Goal: Task Accomplishment & Management: Use online tool/utility

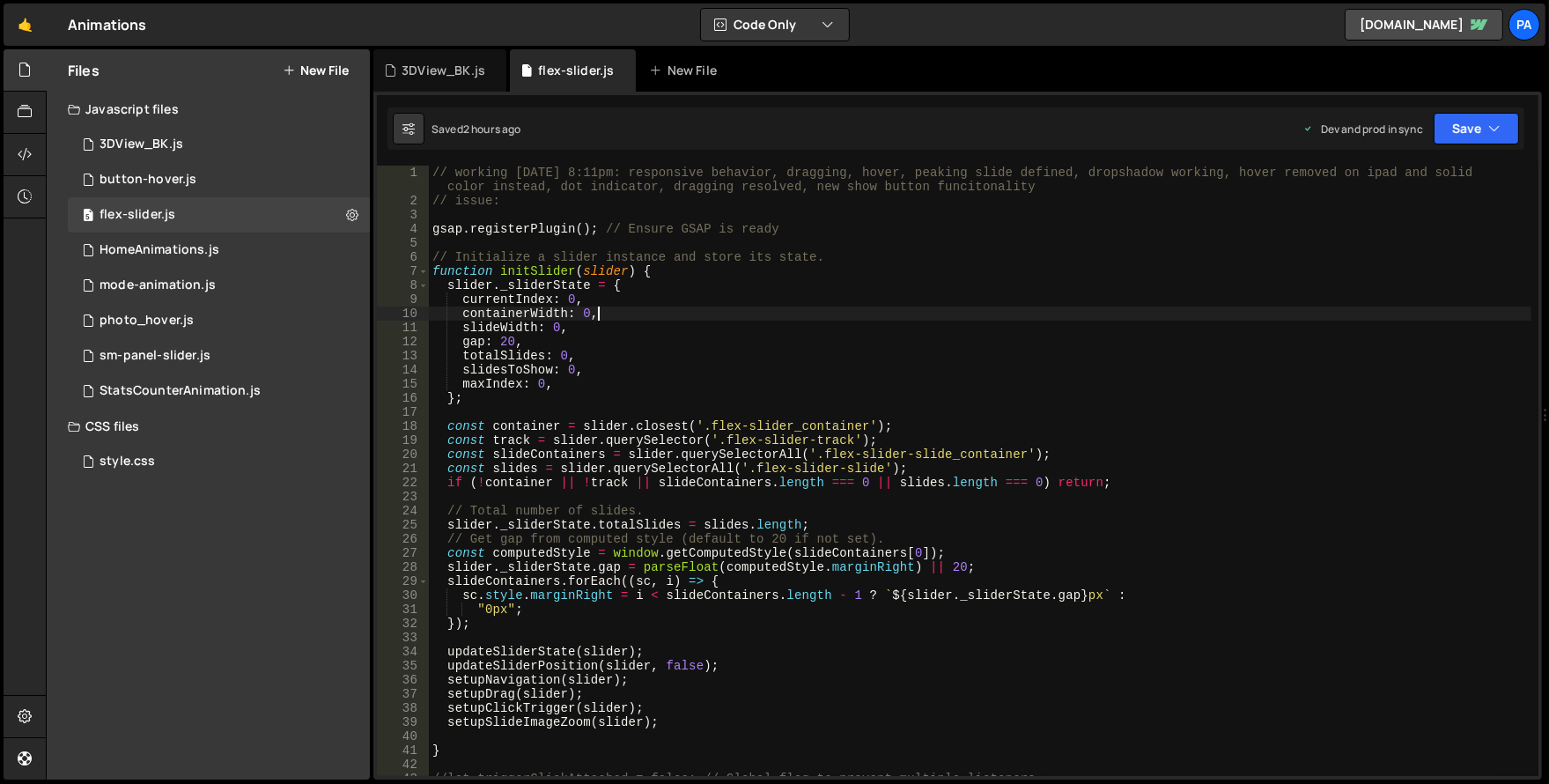
click at [603, 313] on div "// working [DATE] 8:11pm: responsive behavior, dragging, hover, peaking slide d…" at bounding box center [980, 492] width 1103 height 652
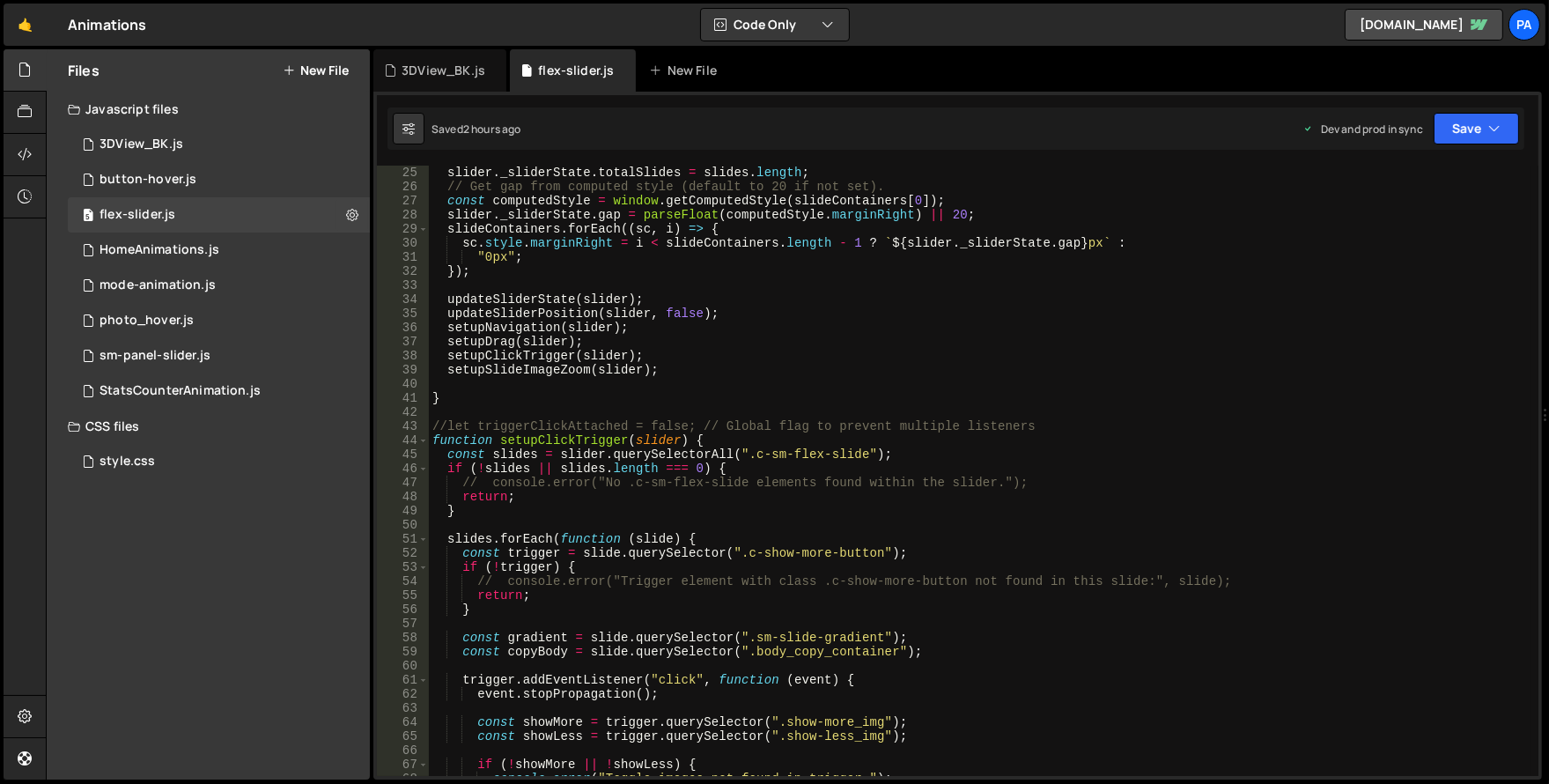
scroll to position [352, 0]
click at [622, 369] on div "// Total number of slides. slider . _sliderState . totalSlides = slides . lengt…" at bounding box center [980, 470] width 1103 height 638
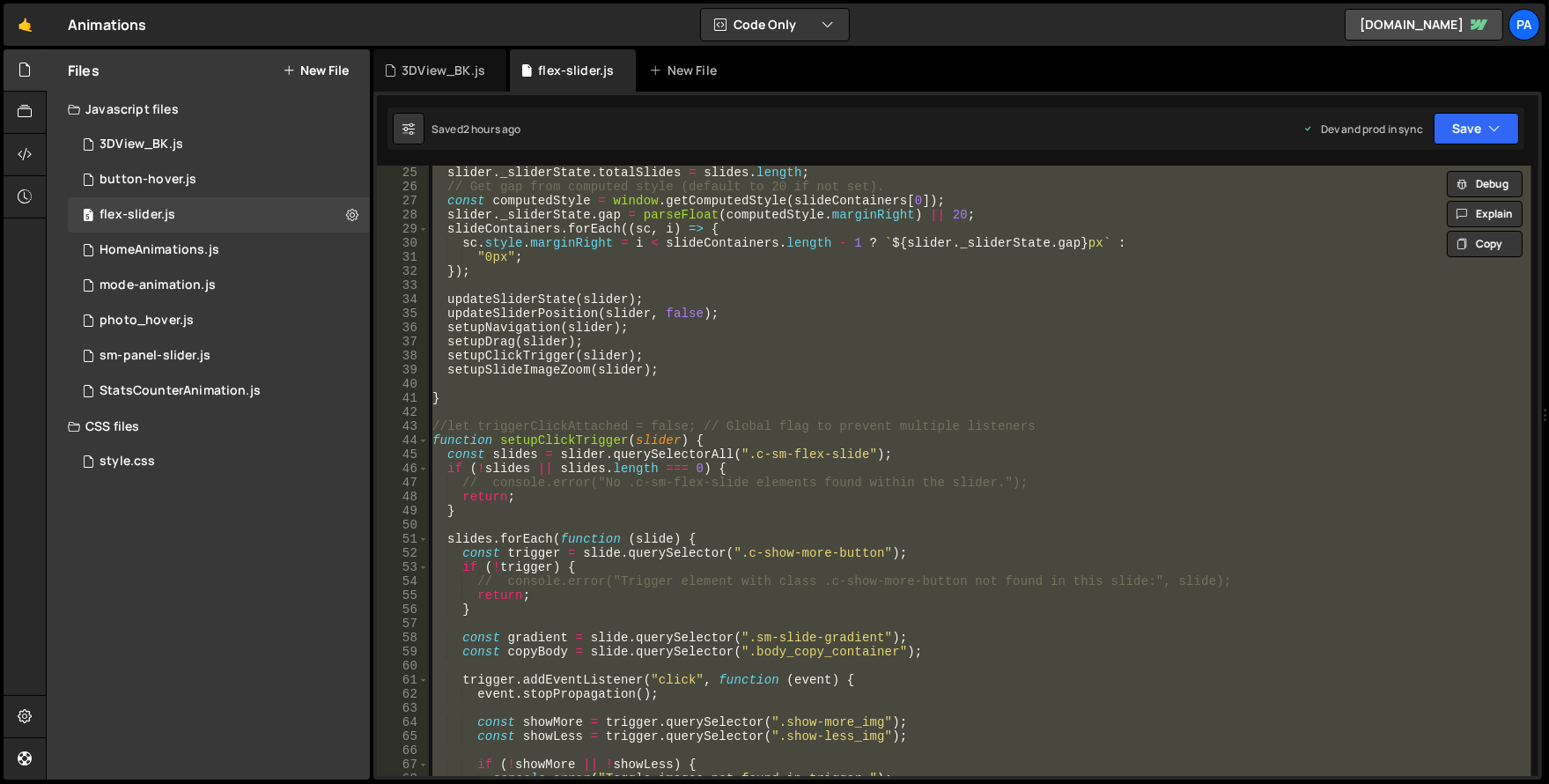
click at [746, 309] on div "// Total number of slides. slider . _sliderState . totalSlides = slides . lengt…" at bounding box center [980, 471] width 1103 height 610
type textarea "updateSliderPosition(slider, false);"
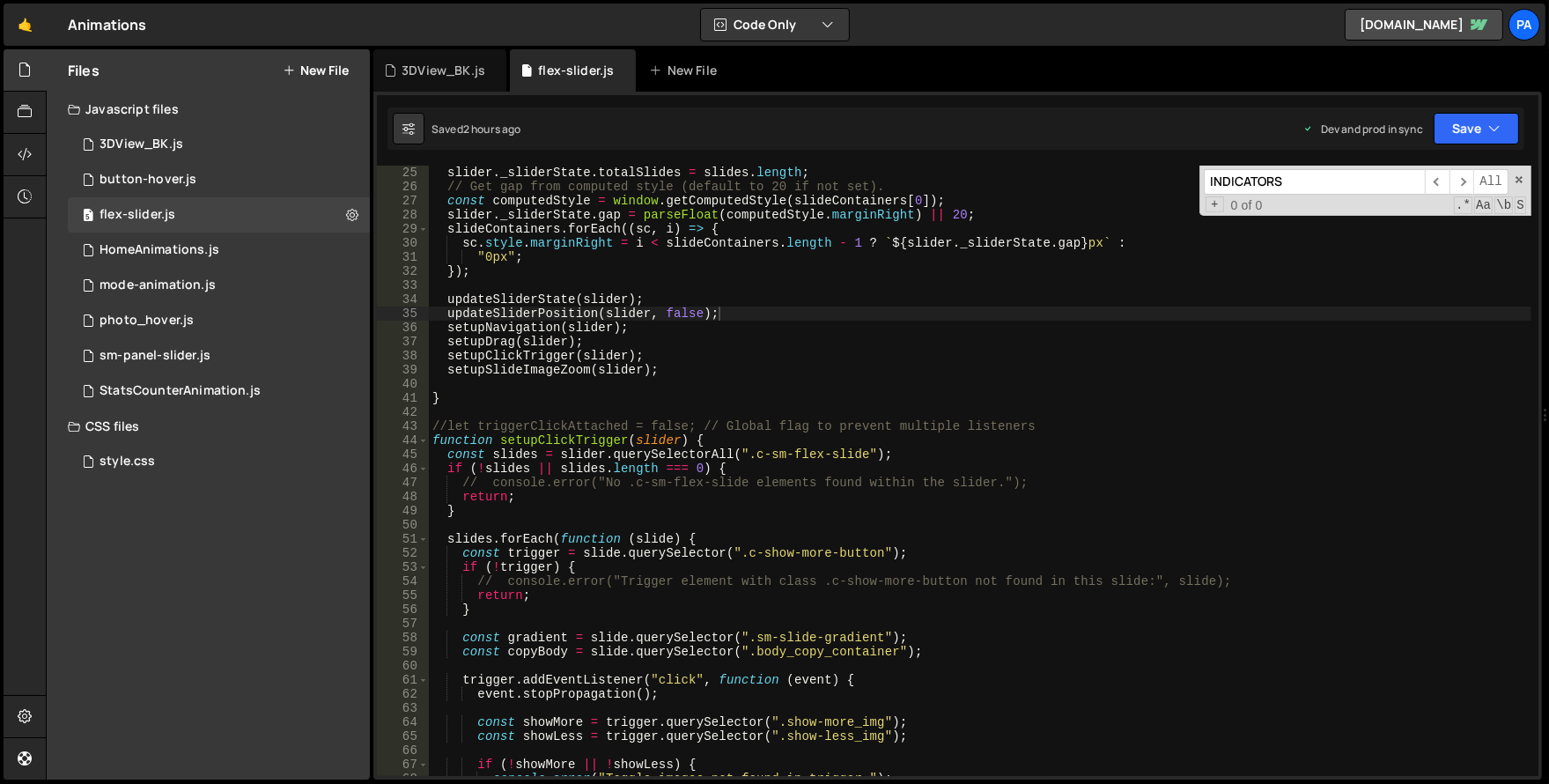
scroll to position [2779, 0]
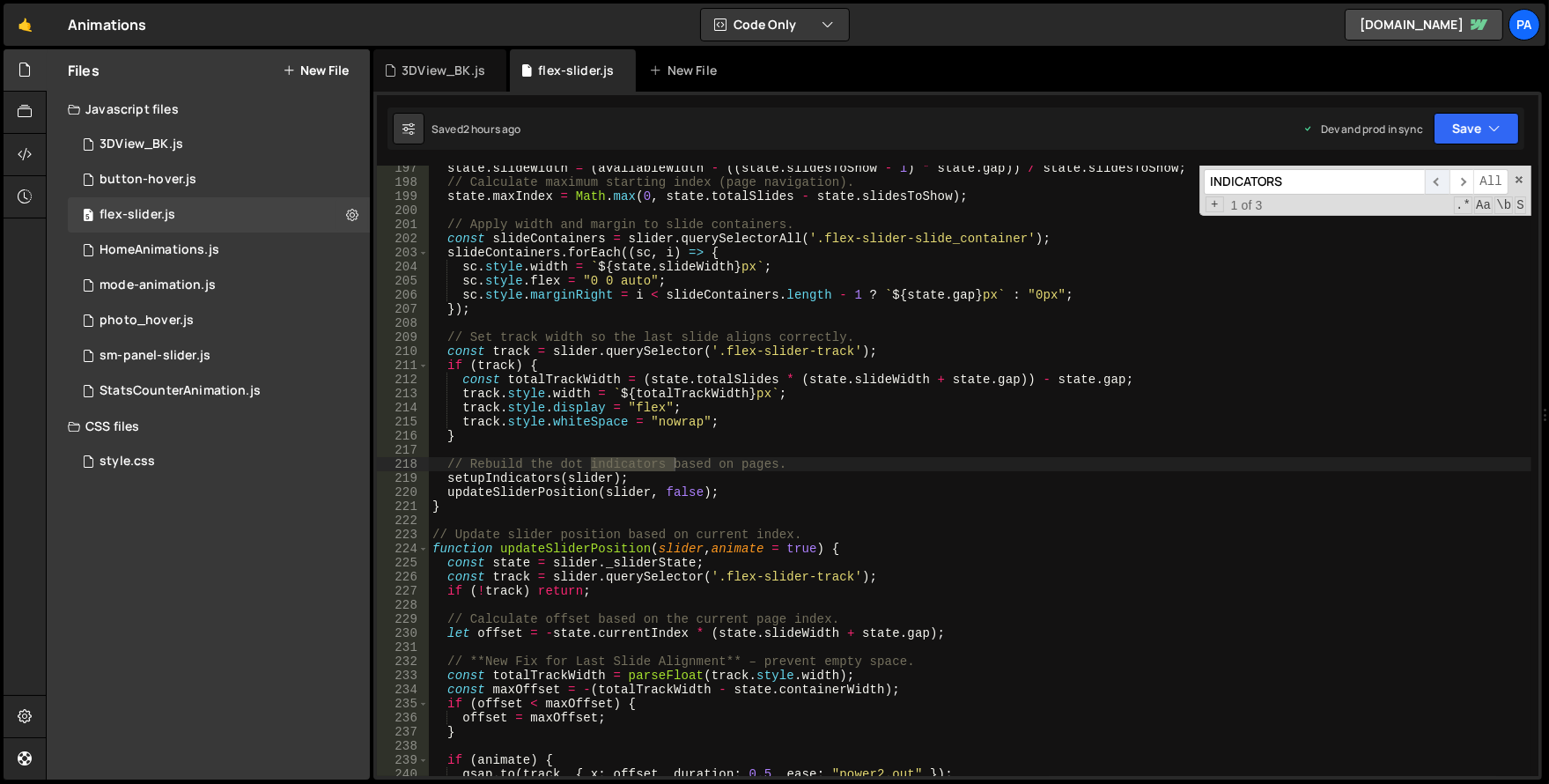
type input "INDICATORS"
click at [1435, 182] on span "​" at bounding box center [1437, 182] width 25 height 26
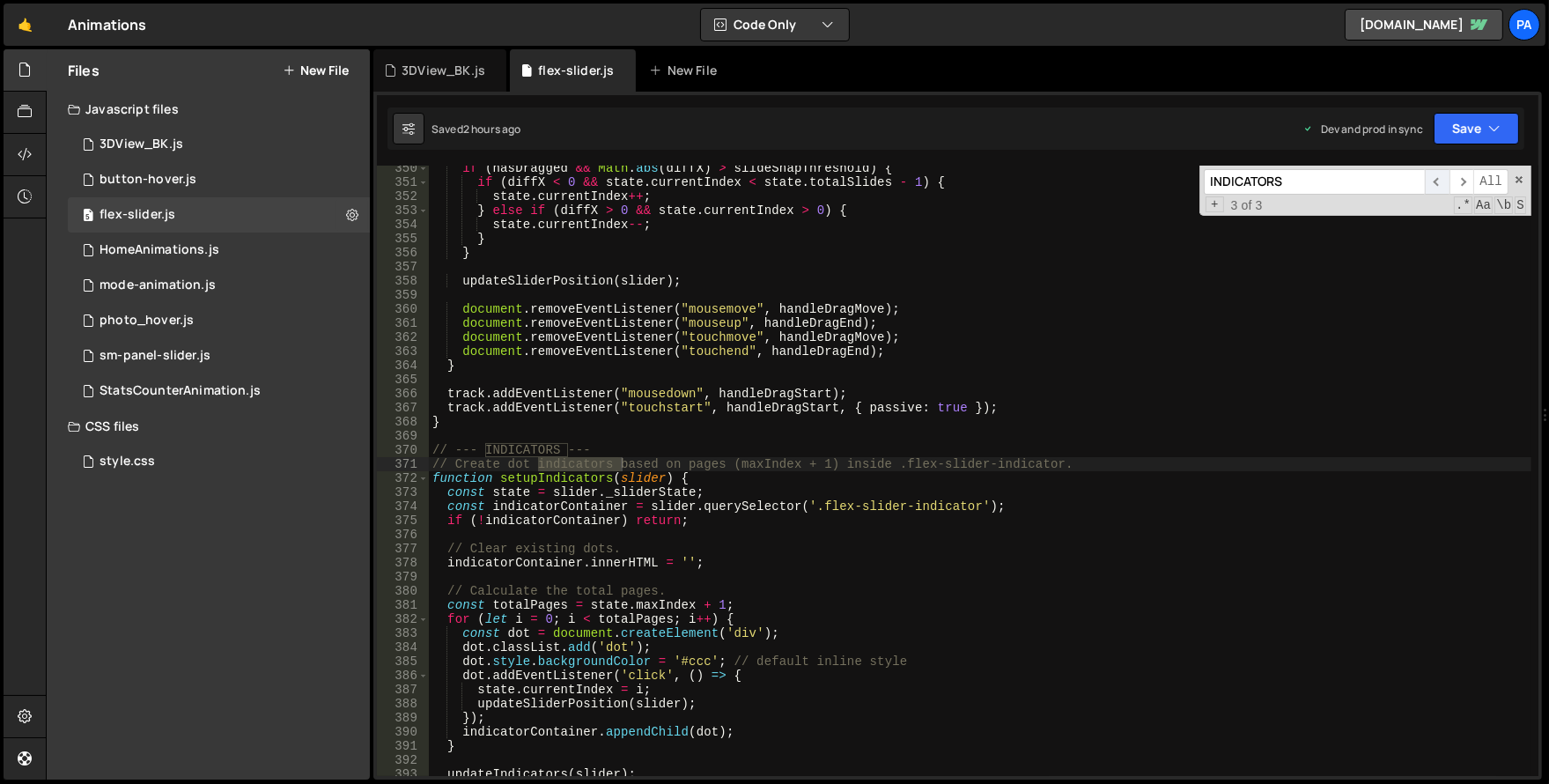
scroll to position [4935, 0]
click at [603, 449] on div "if ( hasDragged && Math . abs ( diffX ) > slideSnapThreshold ) { if ( diffX < 0…" at bounding box center [980, 480] width 1103 height 638
click at [468, 448] on div "if ( hasDragged && Math . abs ( diffX ) > slideSnapThreshold ) { if ( diffX < 0…" at bounding box center [980, 480] width 1103 height 638
click at [1023, 451] on div "if ( hasDragged && Math . abs ( diffX ) > slideSnapThreshold ) { if ( diffX < 0…" at bounding box center [980, 480] width 1103 height 638
type textarea "// --------------------------------------------------------------- INDICATORS -…"
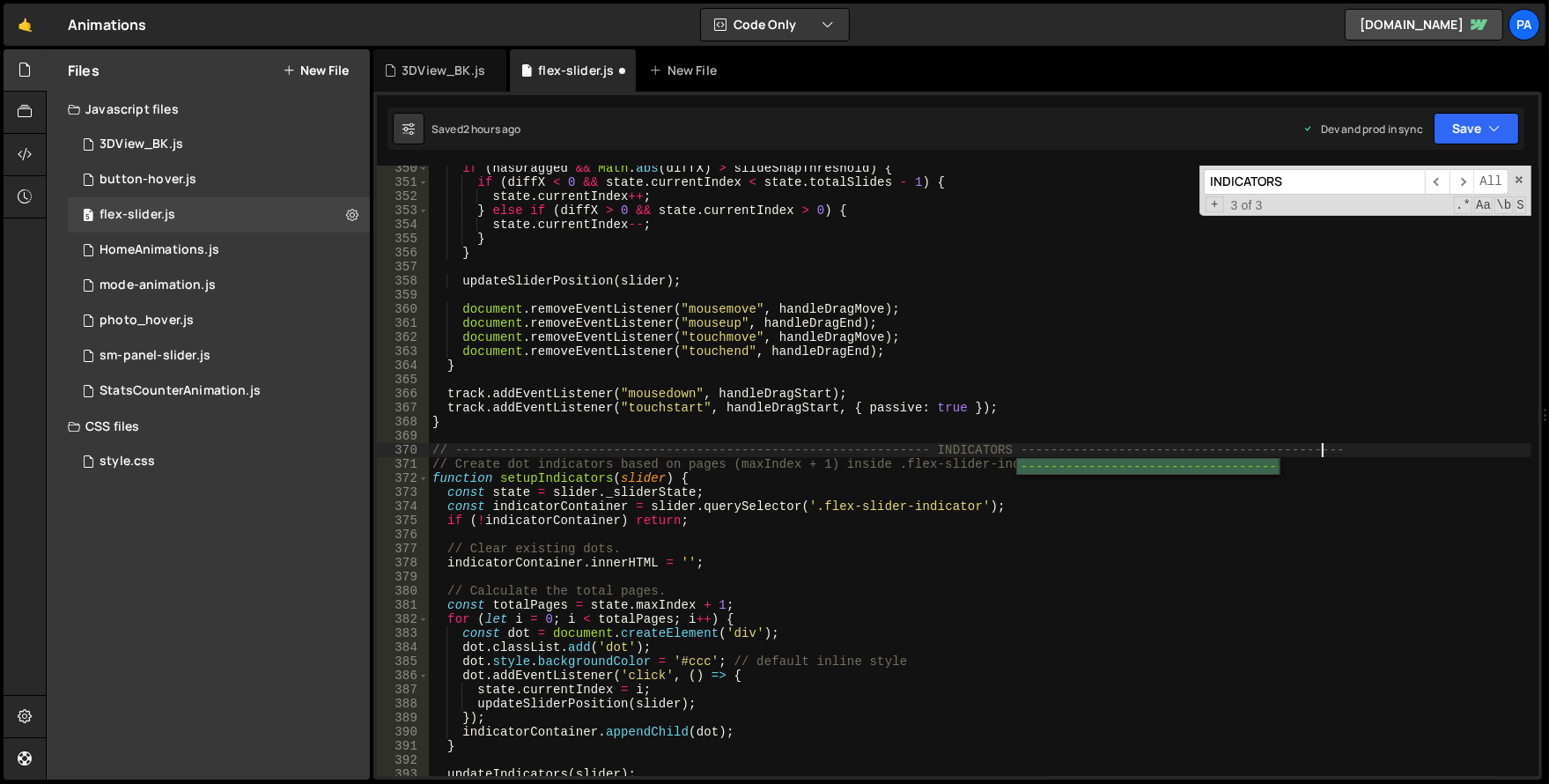
scroll to position [0, 63]
click at [1372, 446] on div "if ( hasDragged && Math . abs ( diffX ) > slideSnapThreshold ) { if ( diffX < 0…" at bounding box center [980, 480] width 1103 height 638
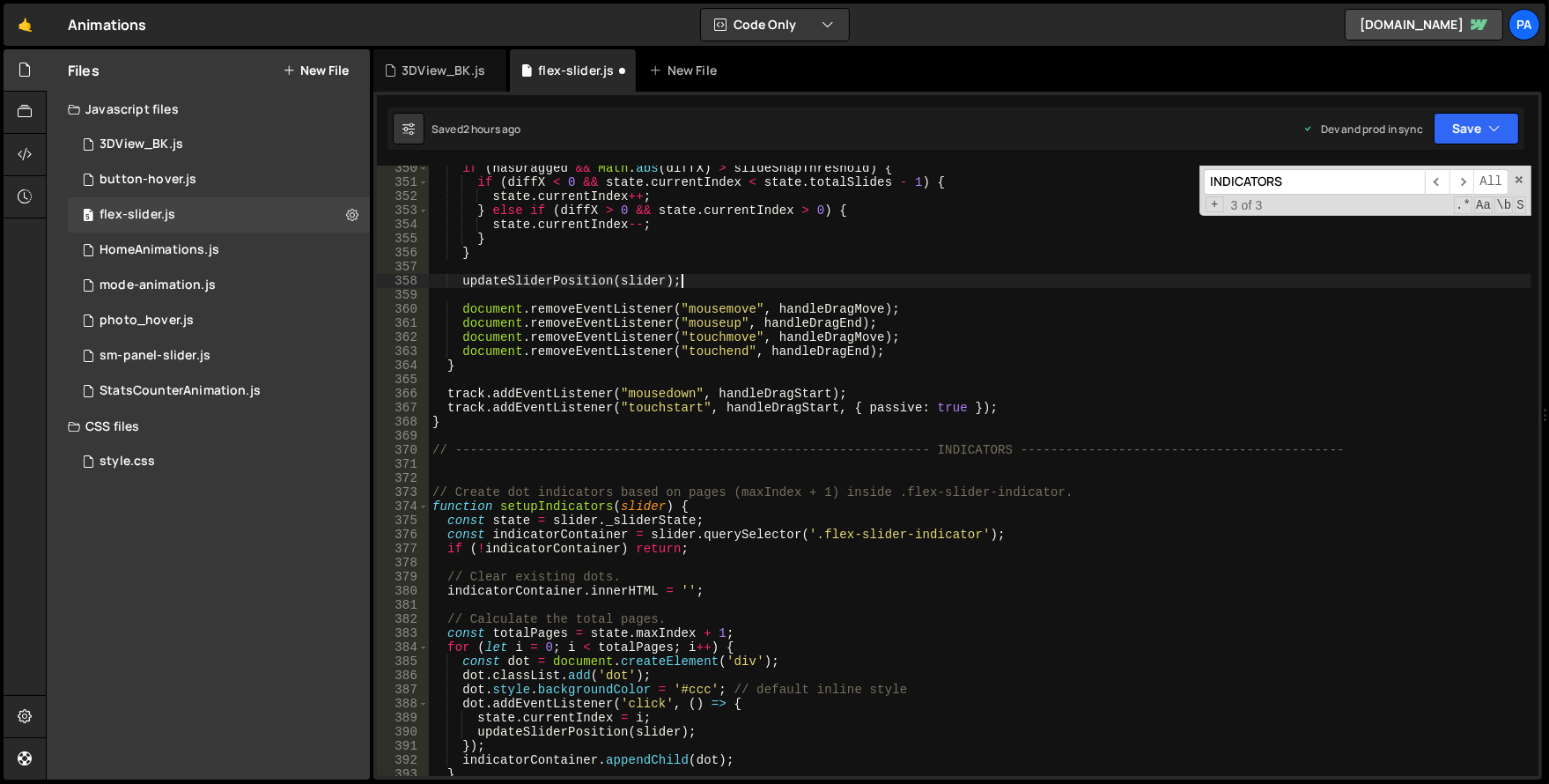
click at [880, 285] on div "if ( hasDragged && Math . abs ( diffX ) > slideSnapThreshold ) { if ( diffX < 0…" at bounding box center [980, 480] width 1103 height 638
click at [715, 345] on div "if ( hasDragged && Math . abs ( diffX ) > slideSnapThreshold ) { if ( diffX < 0…" at bounding box center [980, 480] width 1103 height 638
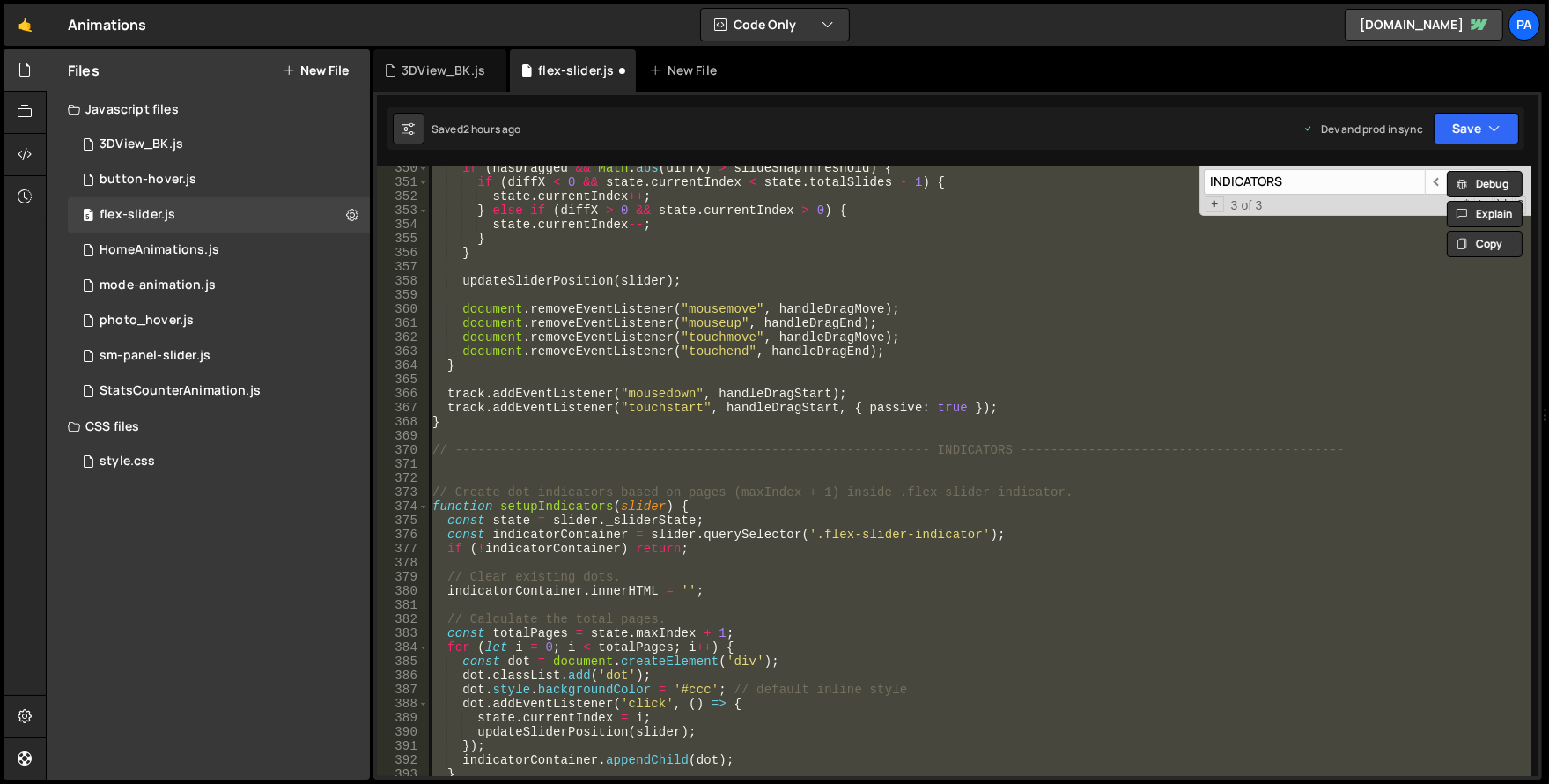
click at [759, 512] on div "if ( hasDragged && Math . abs ( diffX ) > slideSnapThreshold ) { if ( diffX < 0…" at bounding box center [980, 471] width 1103 height 610
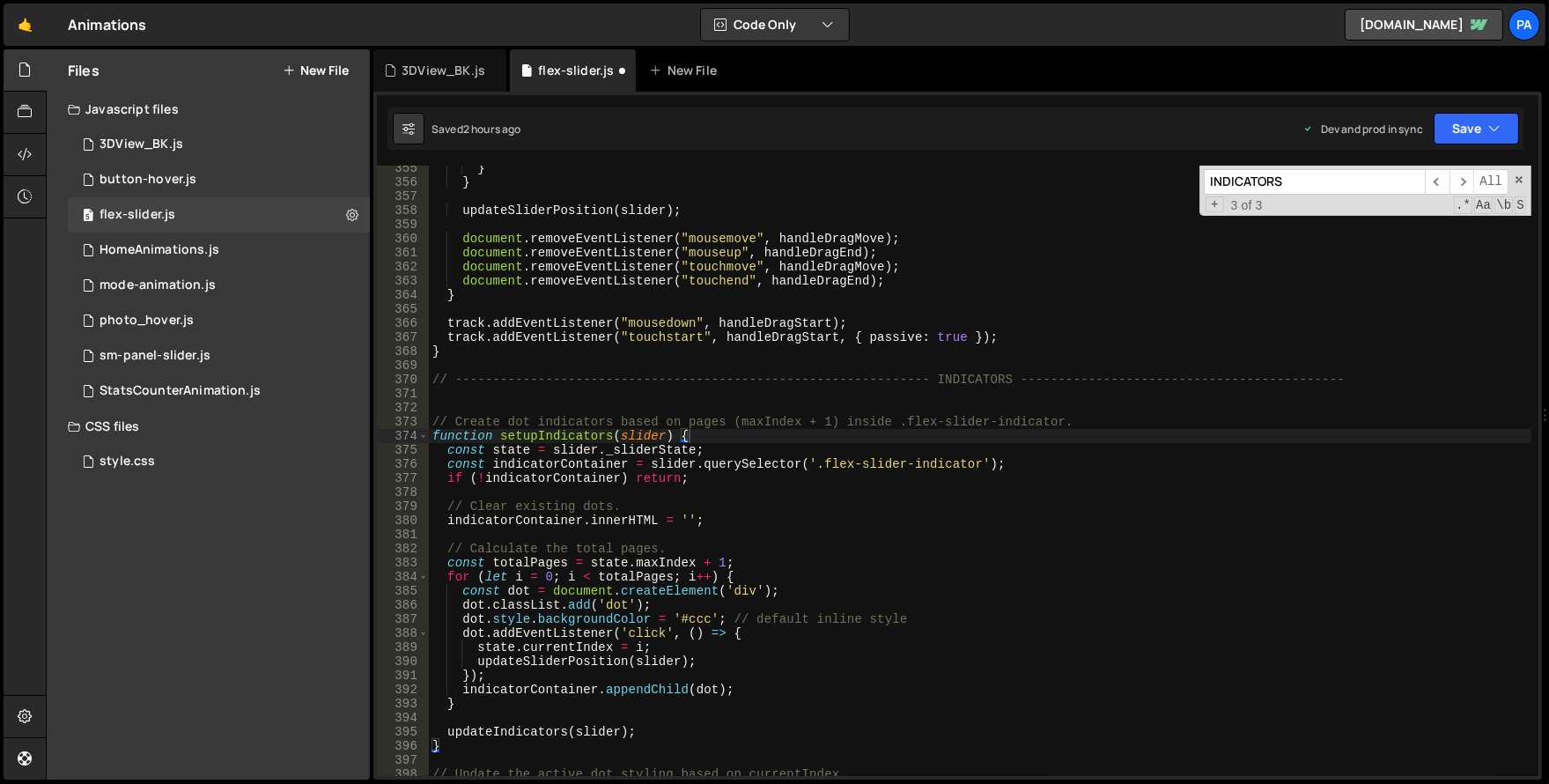
scroll to position [5006, 0]
click at [927, 462] on div "} } updateSliderPosition ( slider ) ; document . removeEventListener ( "mousemo…" at bounding box center [980, 480] width 1103 height 638
type textarea "const indicatorContainer = slider.querySelector('.flex-slider-indicator');"
paste input "dot.style.backgroundColor = '#ccc'; // ❌ remove this"
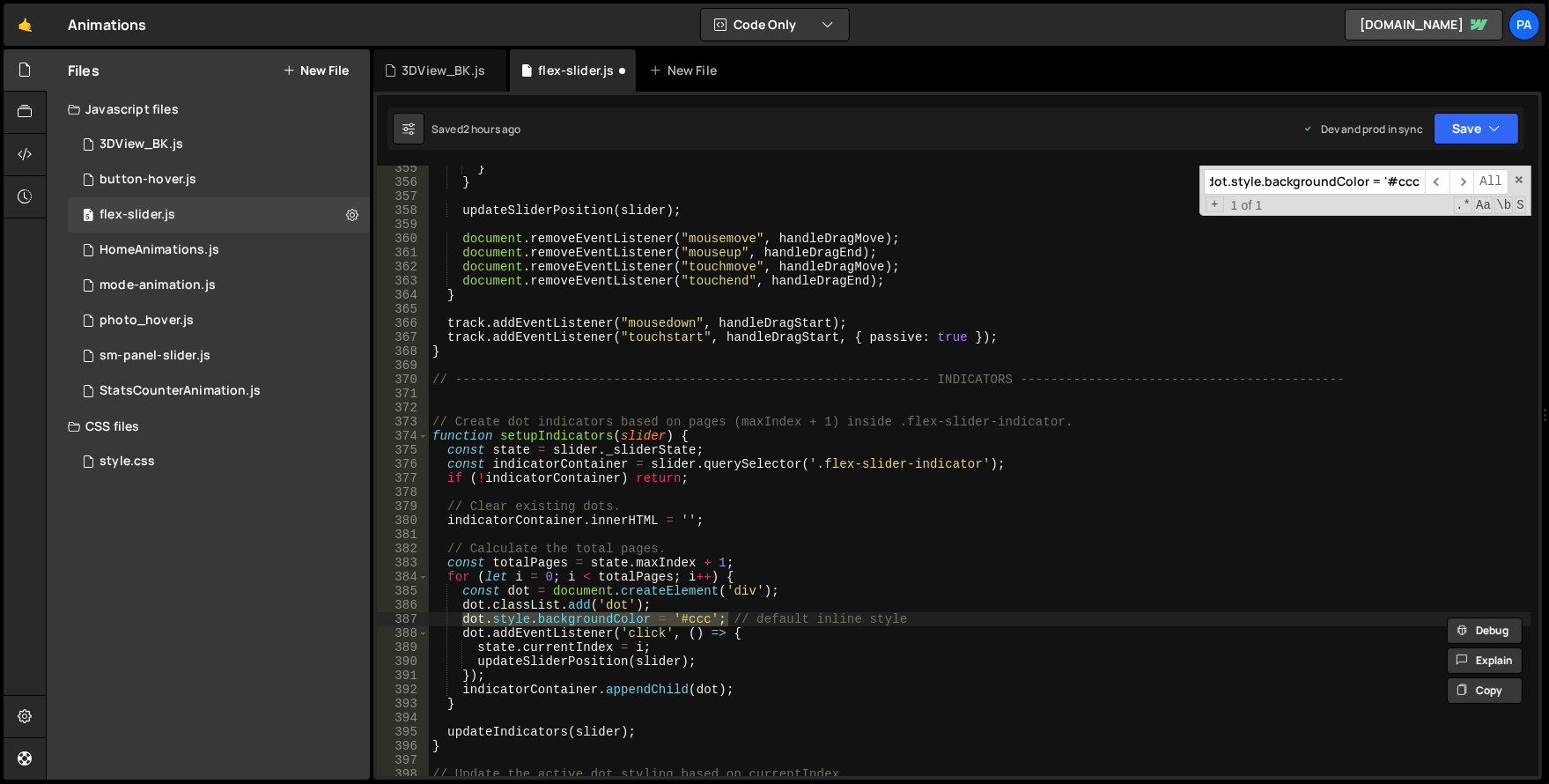
scroll to position [5041, 0]
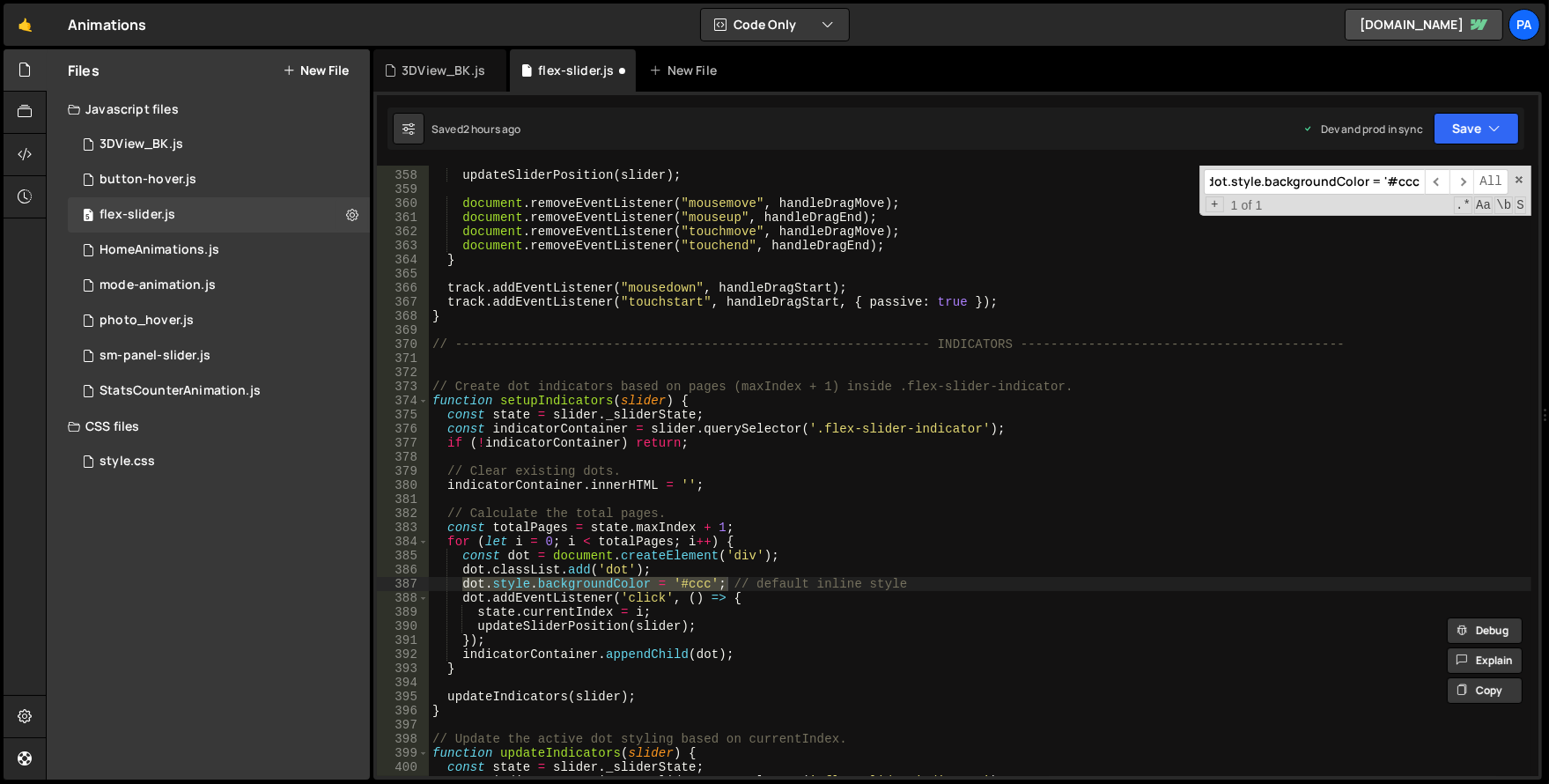
type input "dot.style.backgroundColor = '#ccc';"
click at [674, 580] on div "updateSliderPosition ( slider ) ; document . removeEventListener ( "mousemove" …" at bounding box center [980, 471] width 1103 height 610
click at [674, 580] on div "updateSliderPosition ( slider ) ; document . removeEventListener ( "mousemove" …" at bounding box center [980, 473] width 1103 height 638
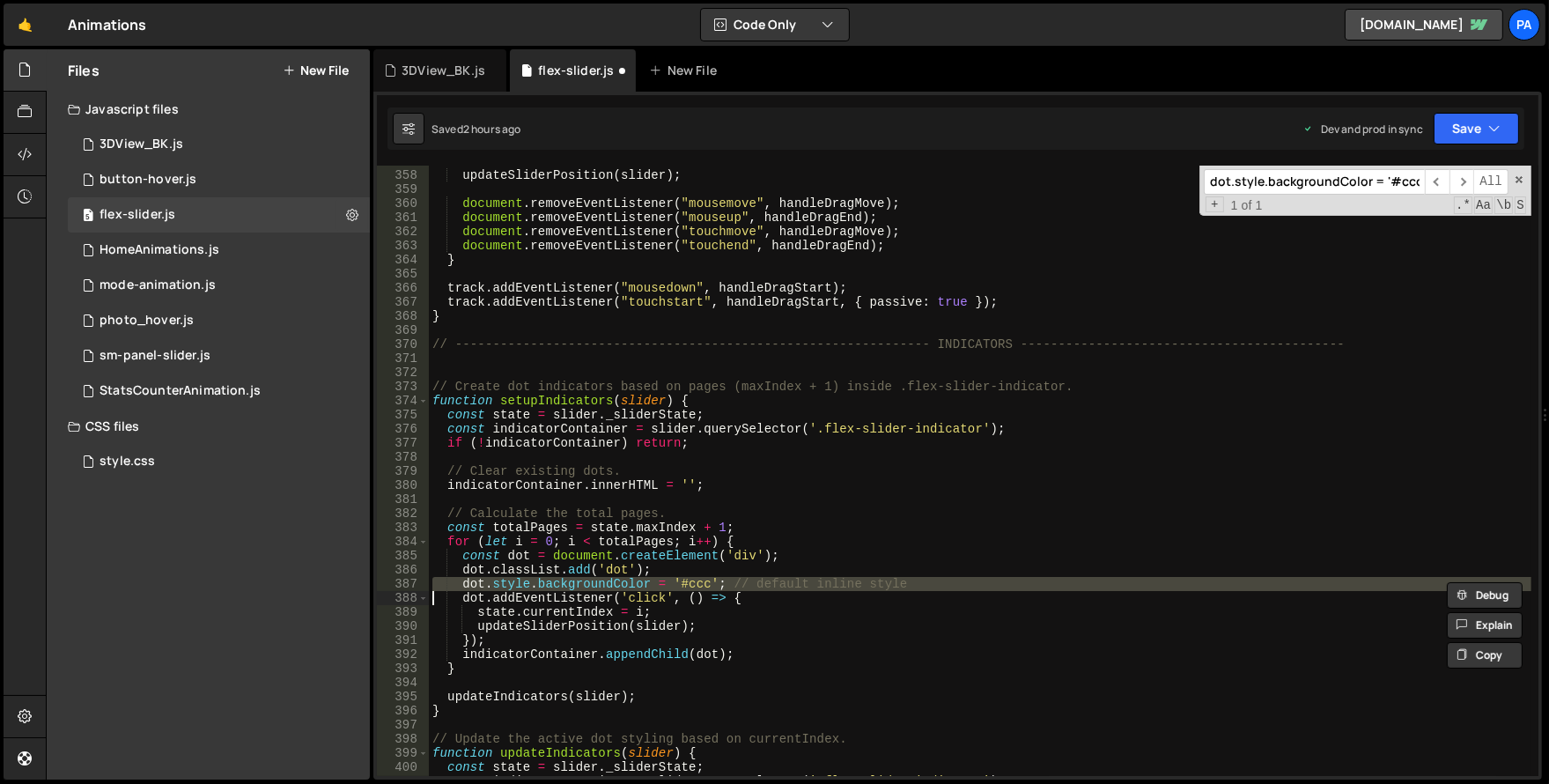
click at [674, 580] on div "updateSliderPosition ( slider ) ; document . removeEventListener ( "mousemove" …" at bounding box center [980, 473] width 1103 height 638
click at [848, 577] on div "updateSliderPosition ( slider ) ; document . removeEventListener ( "mousemove" …" at bounding box center [980, 471] width 1103 height 610
type textarea "dot.style.backgroundColor = '#ccc'; // default inline style"
drag, startPoint x: 926, startPoint y: 585, endPoint x: 401, endPoint y: 583, distance: 525.0
click at [401, 583] on div "dot.style.backgroundColor = '#ccc'; // default inline style 357 358 359 360 361…" at bounding box center [957, 471] width 1162 height 610
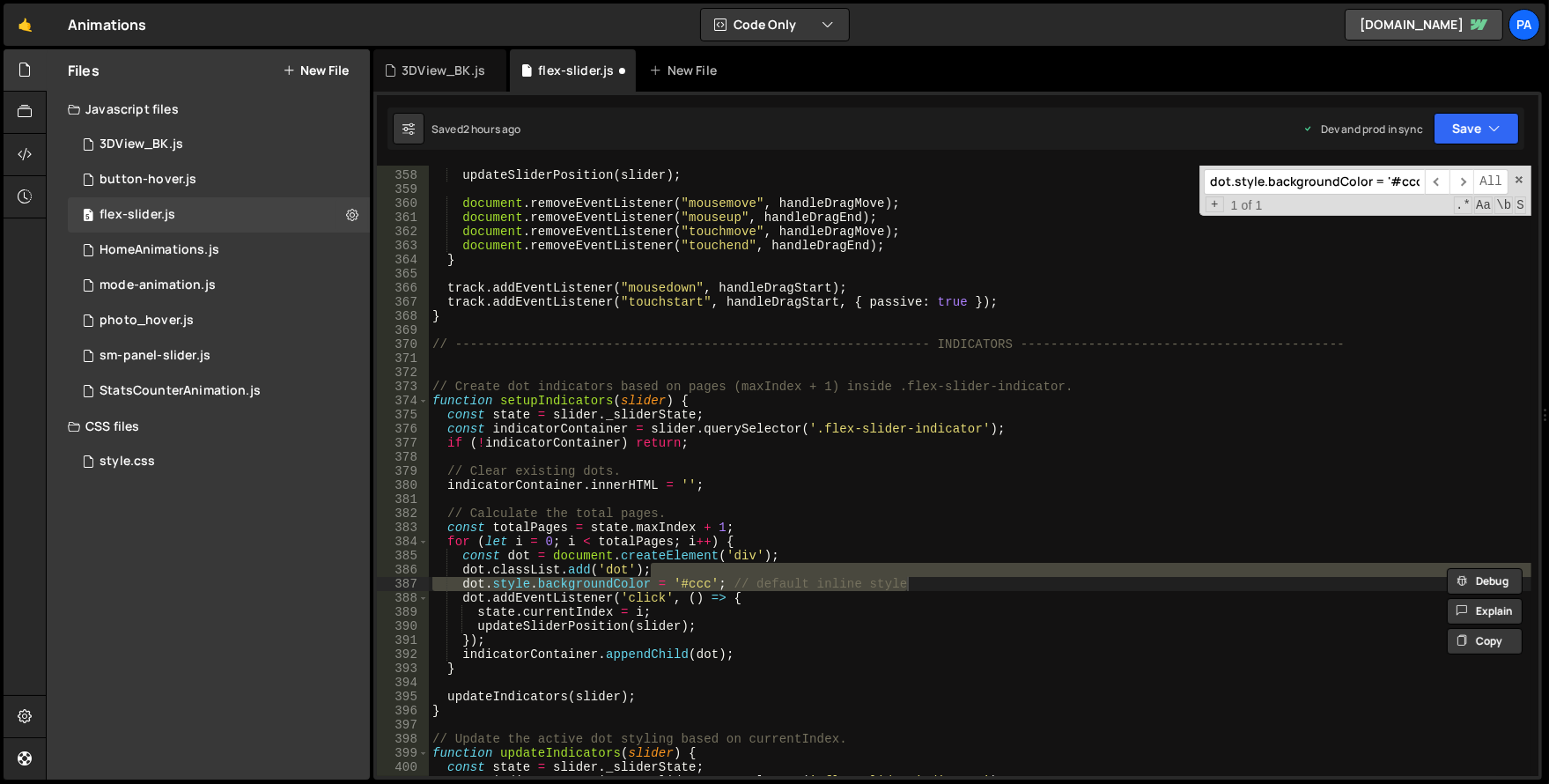
click at [616, 583] on div "updateSliderPosition ( slider ) ; document . removeEventListener ( "mousemove" …" at bounding box center [980, 471] width 1103 height 610
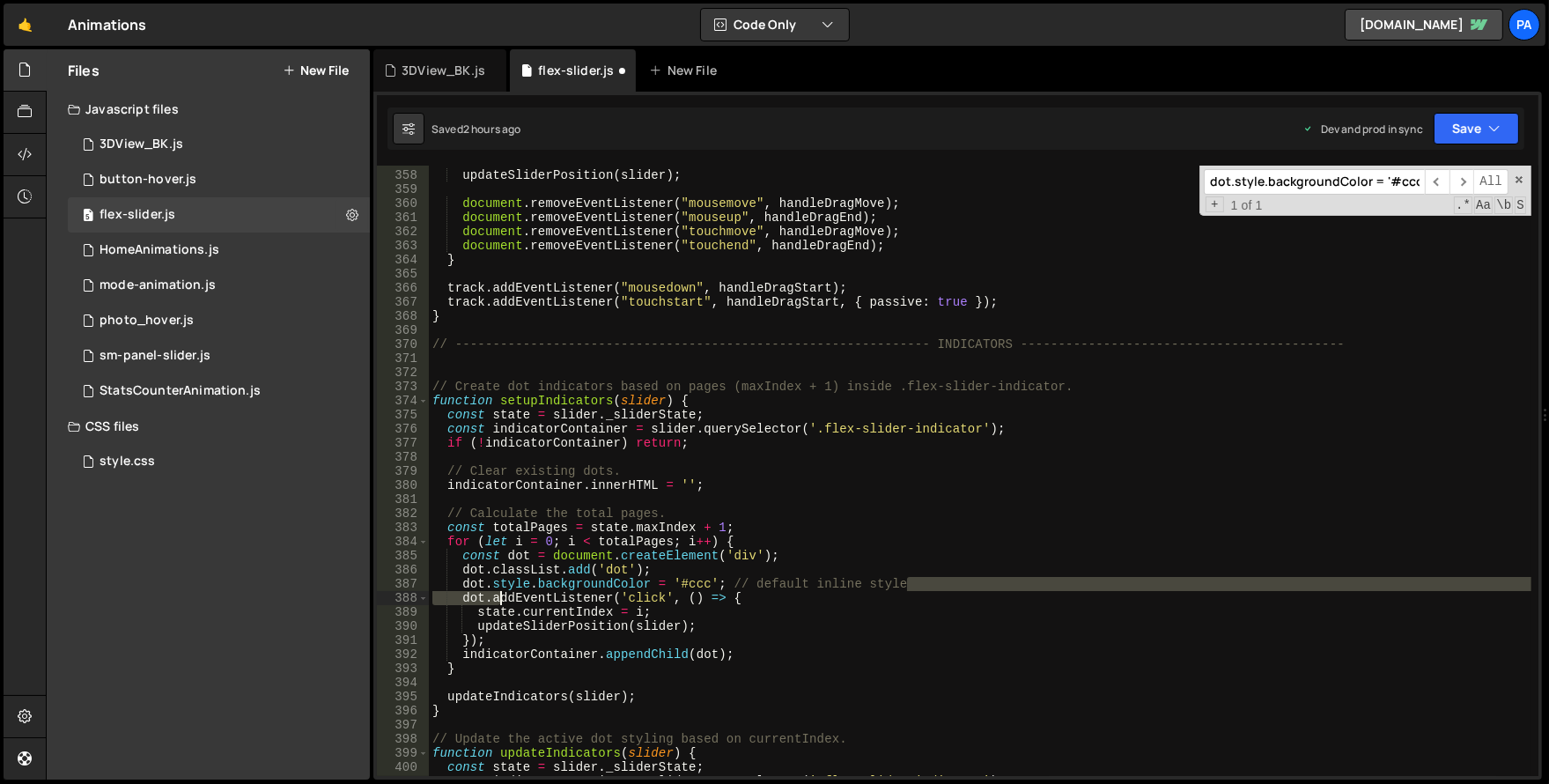
drag, startPoint x: 942, startPoint y: 581, endPoint x: 497, endPoint y: 591, distance: 445.1
click at [497, 591] on div "updateSliderPosition ( slider ) ; document . removeEventListener ( "mousemove" …" at bounding box center [980, 473] width 1103 height 638
click at [937, 580] on div "updateSliderPosition ( slider ) ; document . removeEventListener ( "mousemove" …" at bounding box center [980, 471] width 1103 height 610
type textarea "dot.style.backgroundColor = '#ccc'; // default inline style"
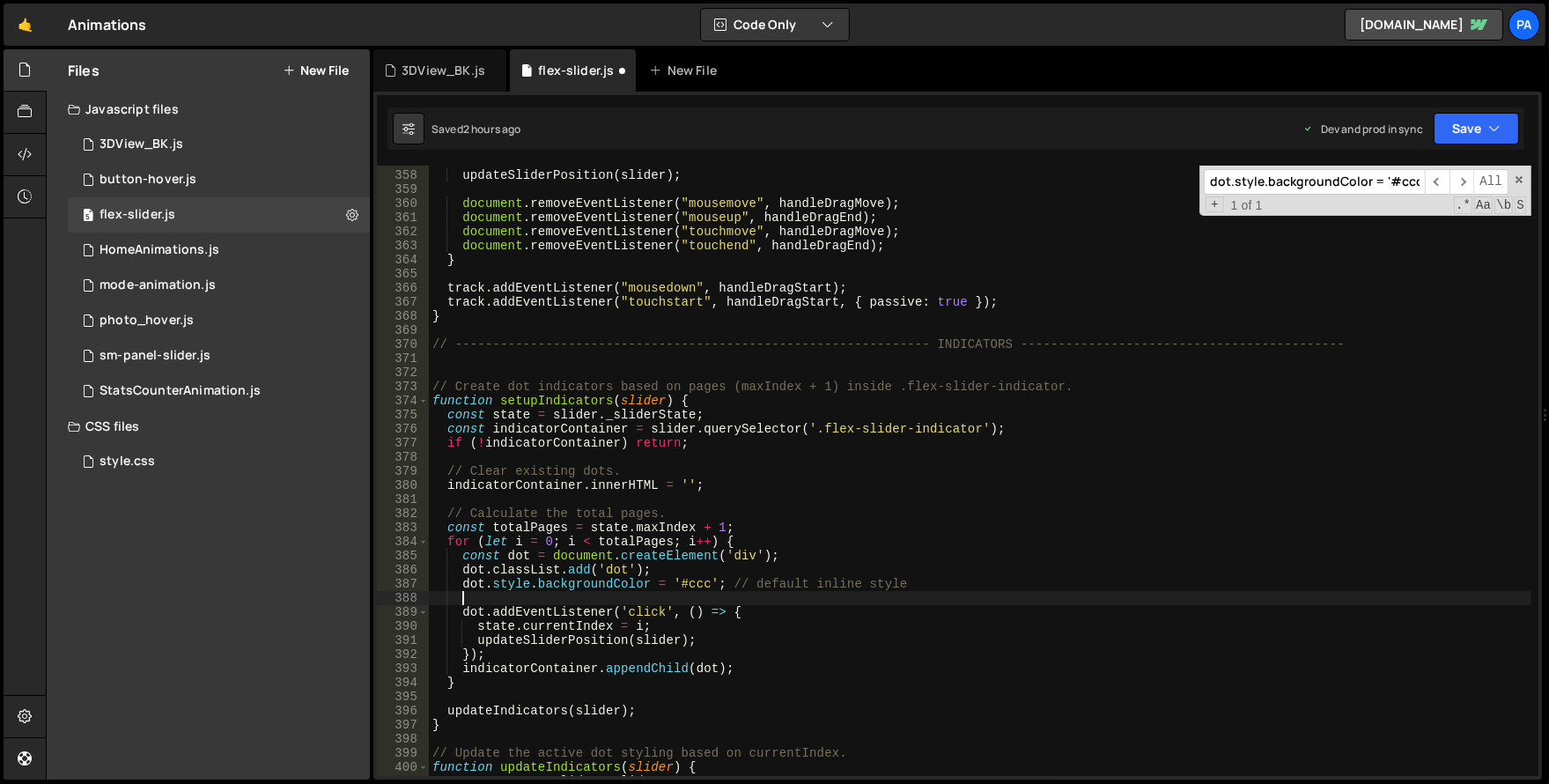
paste textarea
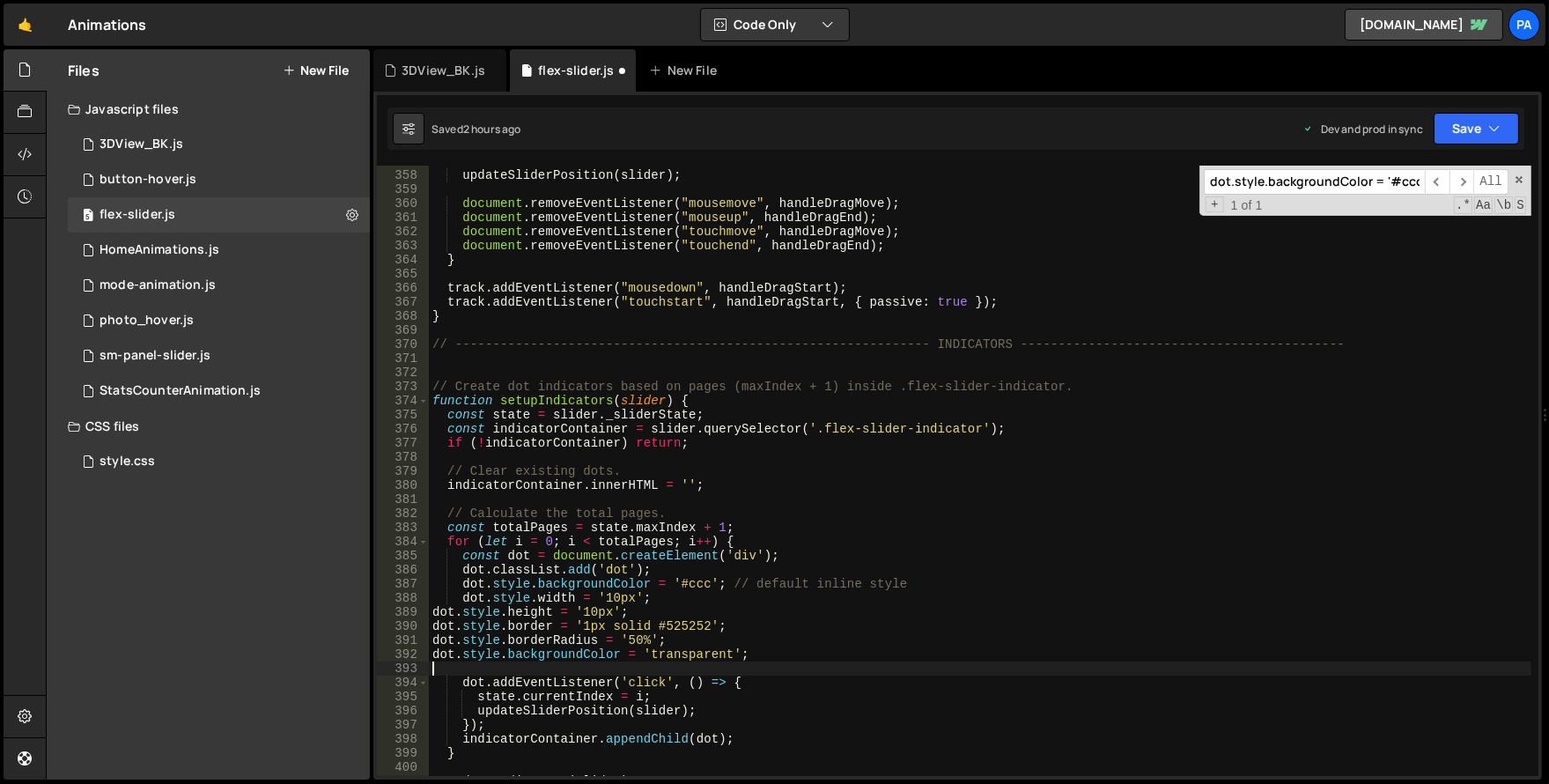
click at [432, 613] on div "updateSliderPosition ( slider ) ; document . removeEventListener ( "mousemove" …" at bounding box center [980, 473] width 1103 height 638
click at [433, 628] on div "updateSliderPosition ( slider ) ; document . removeEventListener ( "mousemove" …" at bounding box center [980, 473] width 1103 height 638
click at [432, 640] on div "updateSliderPosition ( slider ) ; document . removeEventListener ( "mousemove" …" at bounding box center [980, 473] width 1103 height 638
click at [433, 653] on div "updateSliderPosition ( slider ) ; document . removeEventListener ( "mousemove" …" at bounding box center [980, 473] width 1103 height 638
click at [669, 577] on div "updateSliderPosition ( slider ) ; document . removeEventListener ( "mousemove" …" at bounding box center [980, 473] width 1103 height 638
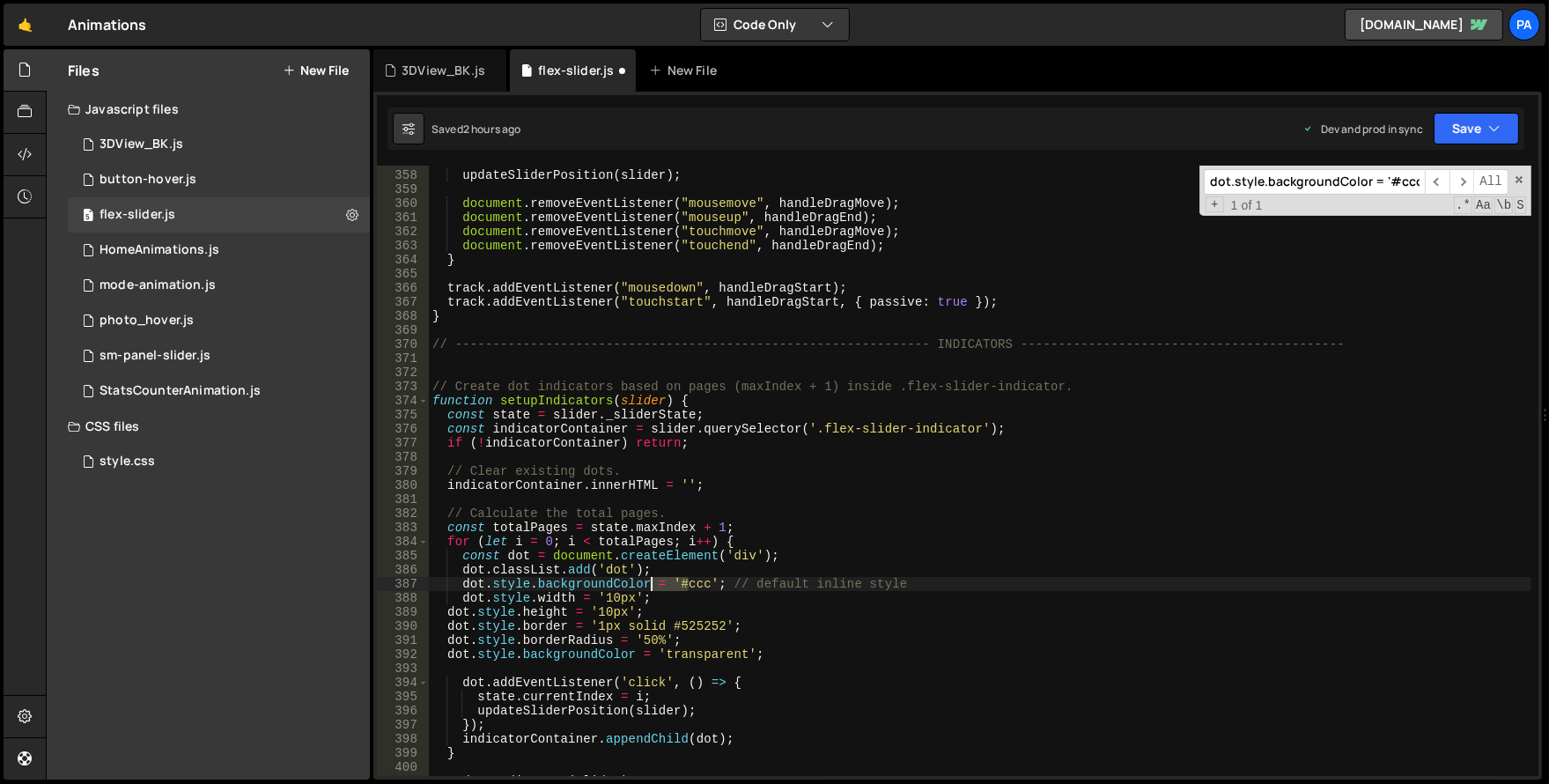
click at [669, 577] on div "updateSliderPosition ( slider ) ; document . removeEventListener ( "mousemove" …" at bounding box center [980, 473] width 1103 height 638
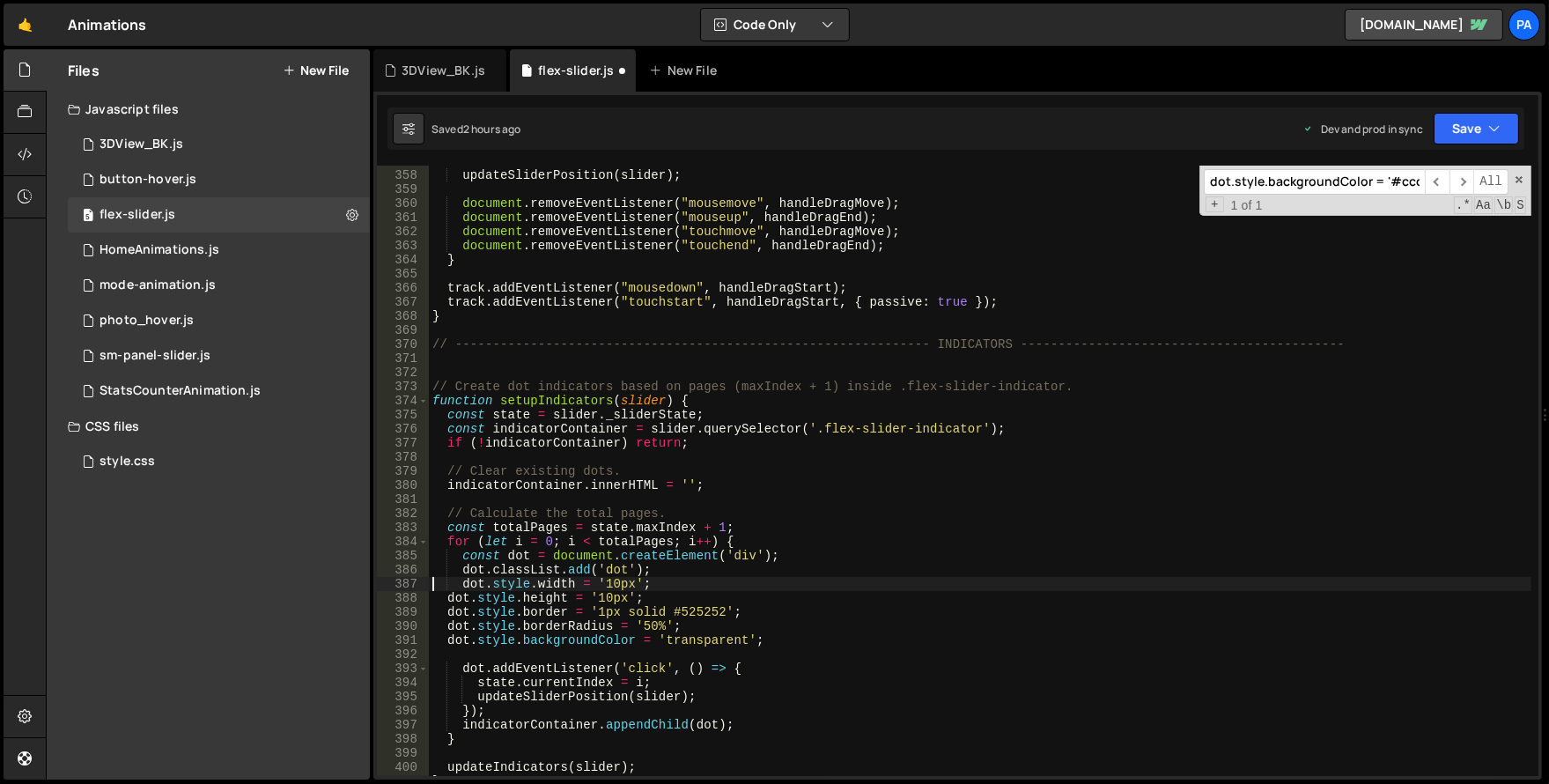
click at [445, 601] on div "updateSliderPosition ( slider ) ; document . removeEventListener ( "mousemove" …" at bounding box center [980, 473] width 1103 height 638
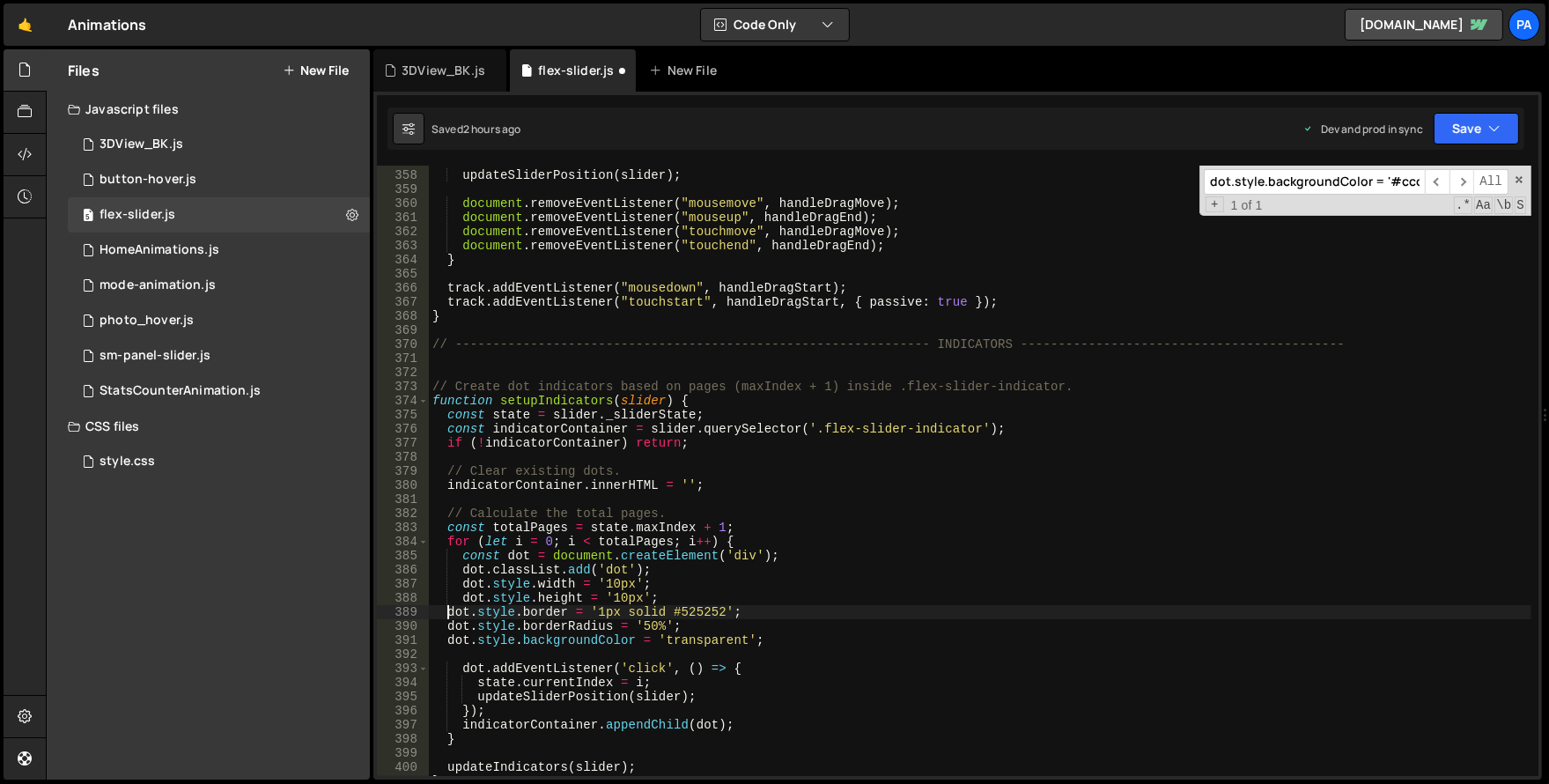
click at [444, 616] on div "updateSliderPosition ( slider ) ; document . removeEventListener ( "mousemove" …" at bounding box center [980, 473] width 1103 height 638
click at [444, 627] on div "updateSliderPosition ( slider ) ; document . removeEventListener ( "mousemove" …" at bounding box center [980, 473] width 1103 height 638
click at [441, 642] on div "updateSliderPosition ( slider ) ; document . removeEventListener ( "mousemove" …" at bounding box center [980, 473] width 1103 height 638
click at [642, 569] on div "updateSliderPosition ( slider ) ; document . removeEventListener ( "mousemove" …" at bounding box center [980, 473] width 1103 height 638
type textarea "dot.classList.add('dot');"
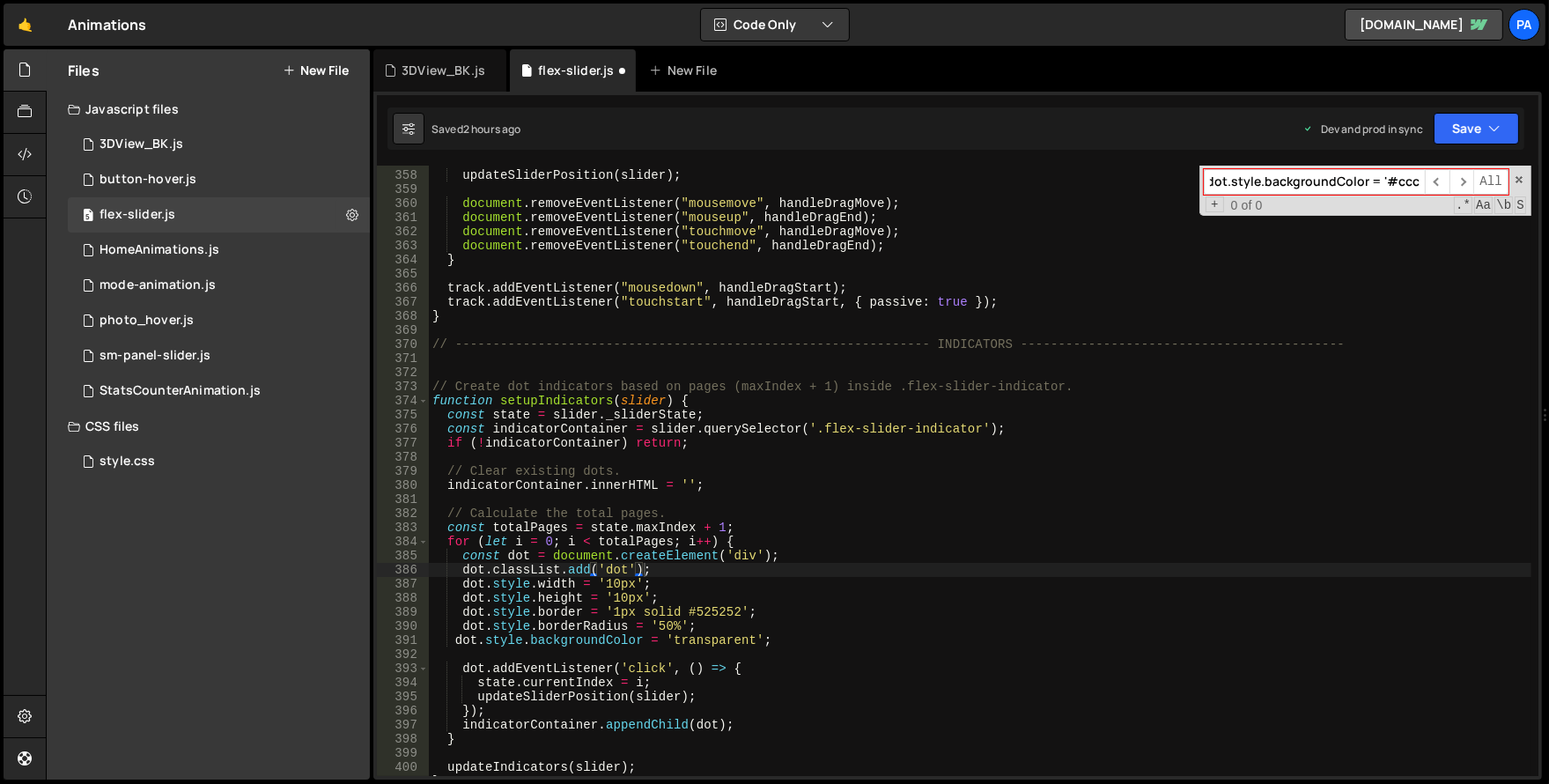
paste input "ot.style.backgroundColor = '#EAE8D6"
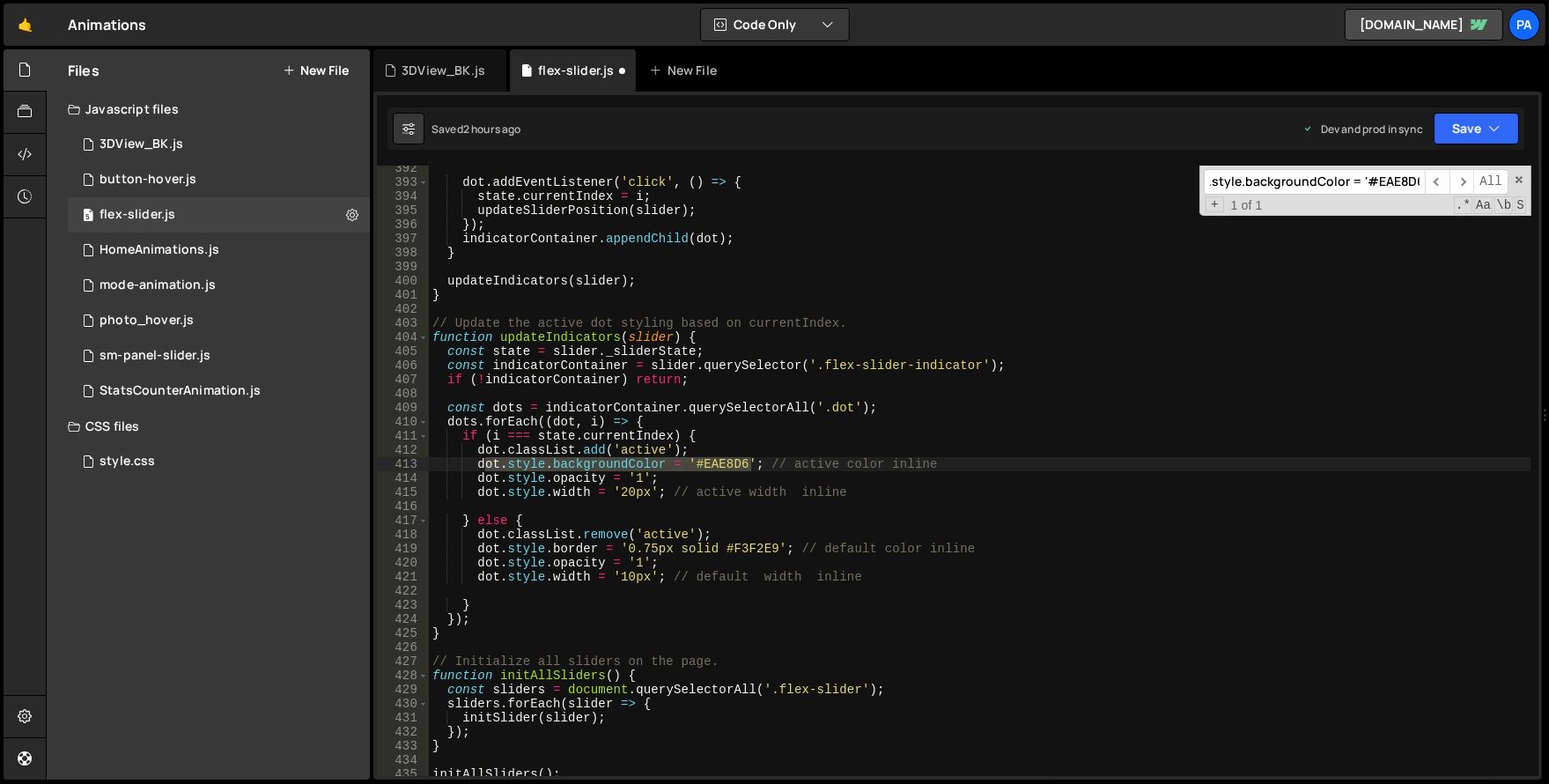
type input "ot.style.backgroundColor = '#EAE8D6"
type textarea "dot.style.width = '20px'; // active width inline"
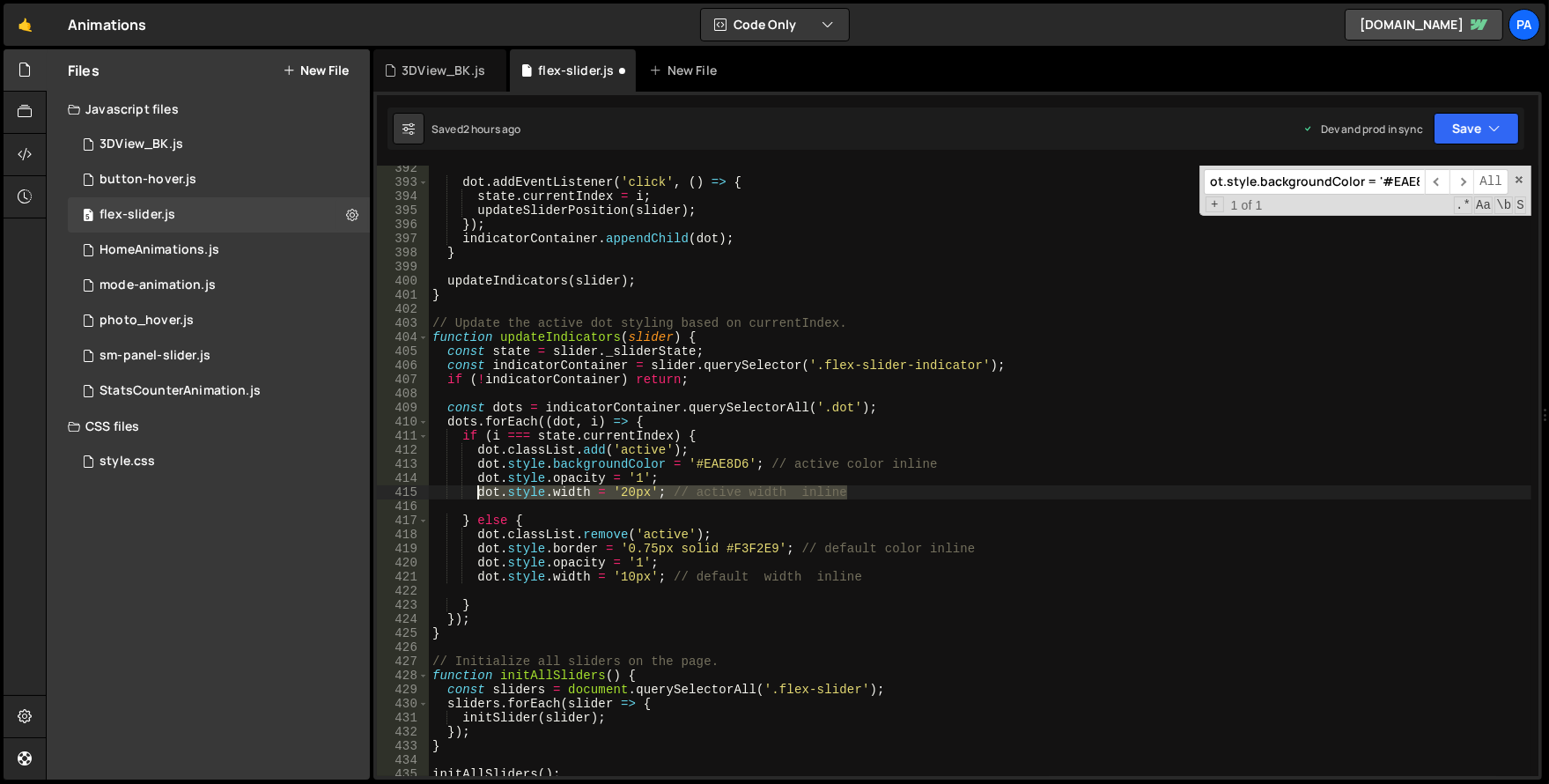
drag, startPoint x: 891, startPoint y: 493, endPoint x: 475, endPoint y: 497, distance: 416.0
click at [475, 497] on div "dot . addEventListener ( 'click' , ( ) => { state . currentIndex = i ; updateSl…" at bounding box center [980, 480] width 1103 height 638
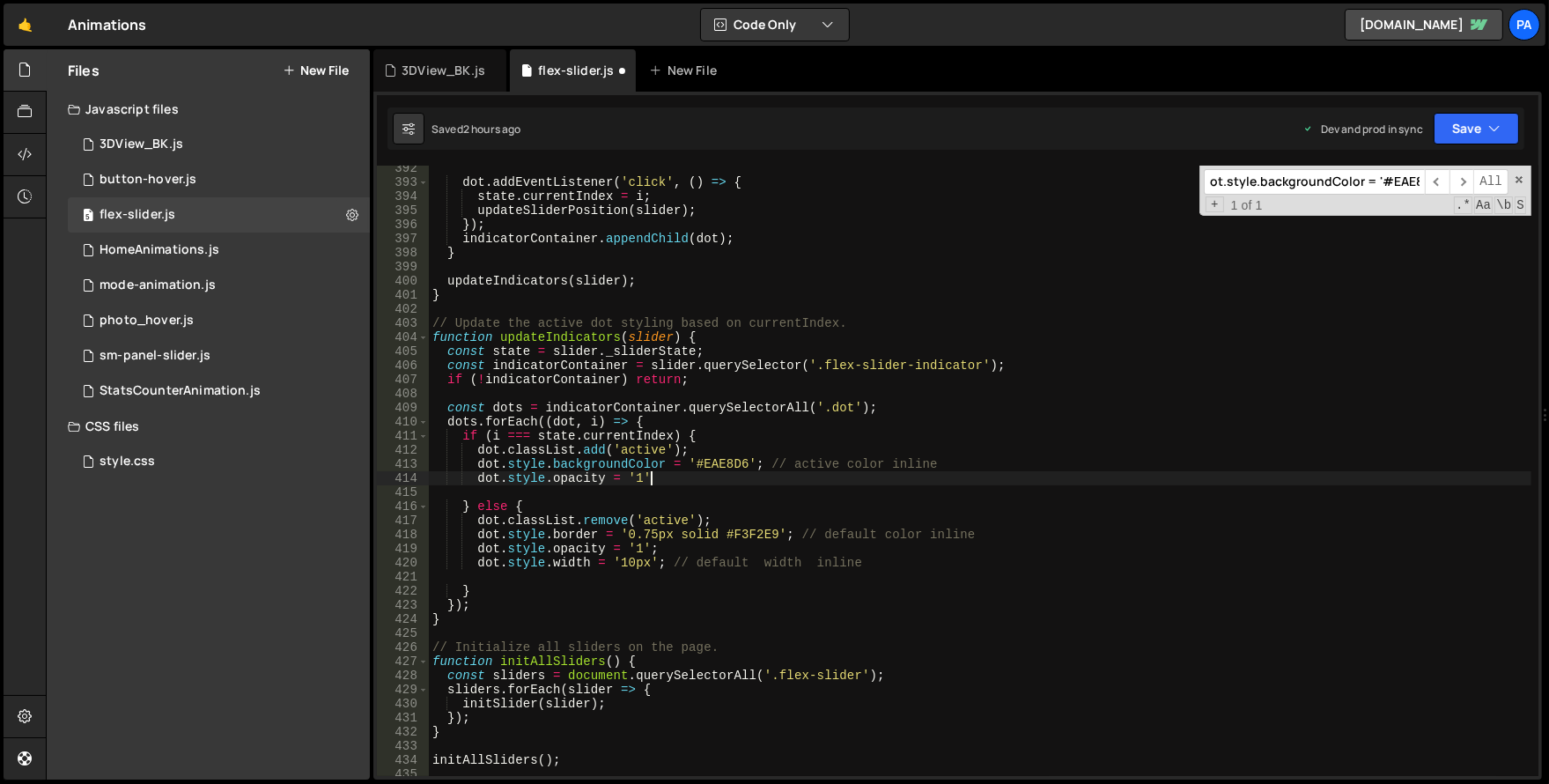
type textarea "dot.style.opacity = '1';"
click at [620, 490] on div "dot . addEventListener ( 'click' , ( ) => { state . currentIndex = i ; updateSl…" at bounding box center [980, 480] width 1103 height 638
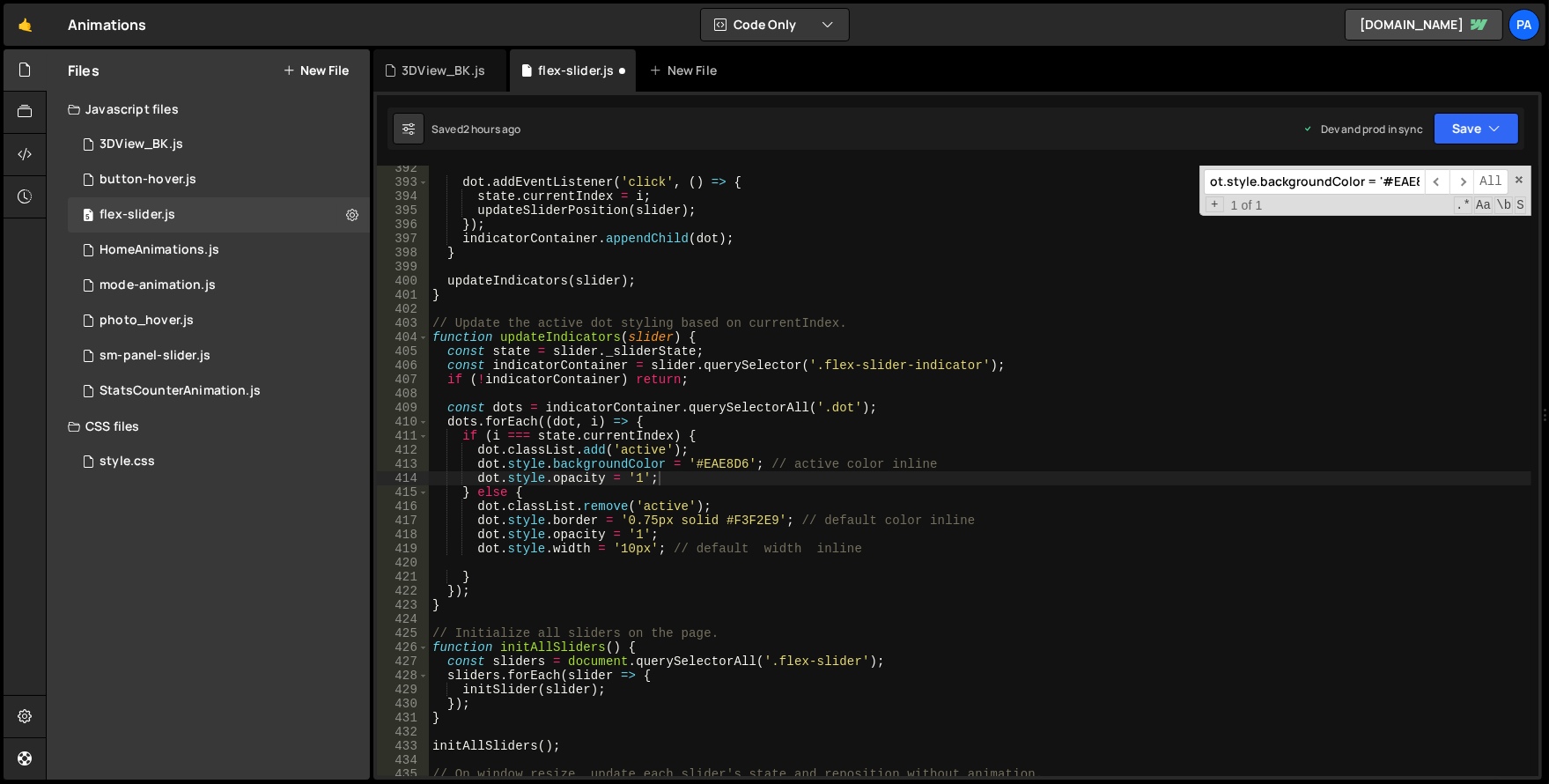
drag, startPoint x: 693, startPoint y: 523, endPoint x: 670, endPoint y: 521, distance: 23.1
click at [693, 523] on div "dot . addEventListener ( 'click' , ( ) => { state . currentIndex = i ; updateSl…" at bounding box center [980, 480] width 1103 height 638
drag, startPoint x: 628, startPoint y: 519, endPoint x: 779, endPoint y: 518, distance: 151.0
click at [779, 518] on div "dot . addEventListener ( 'click' , ( ) => { state . currentIndex = i ; updateSl…" at bounding box center [980, 480] width 1103 height 638
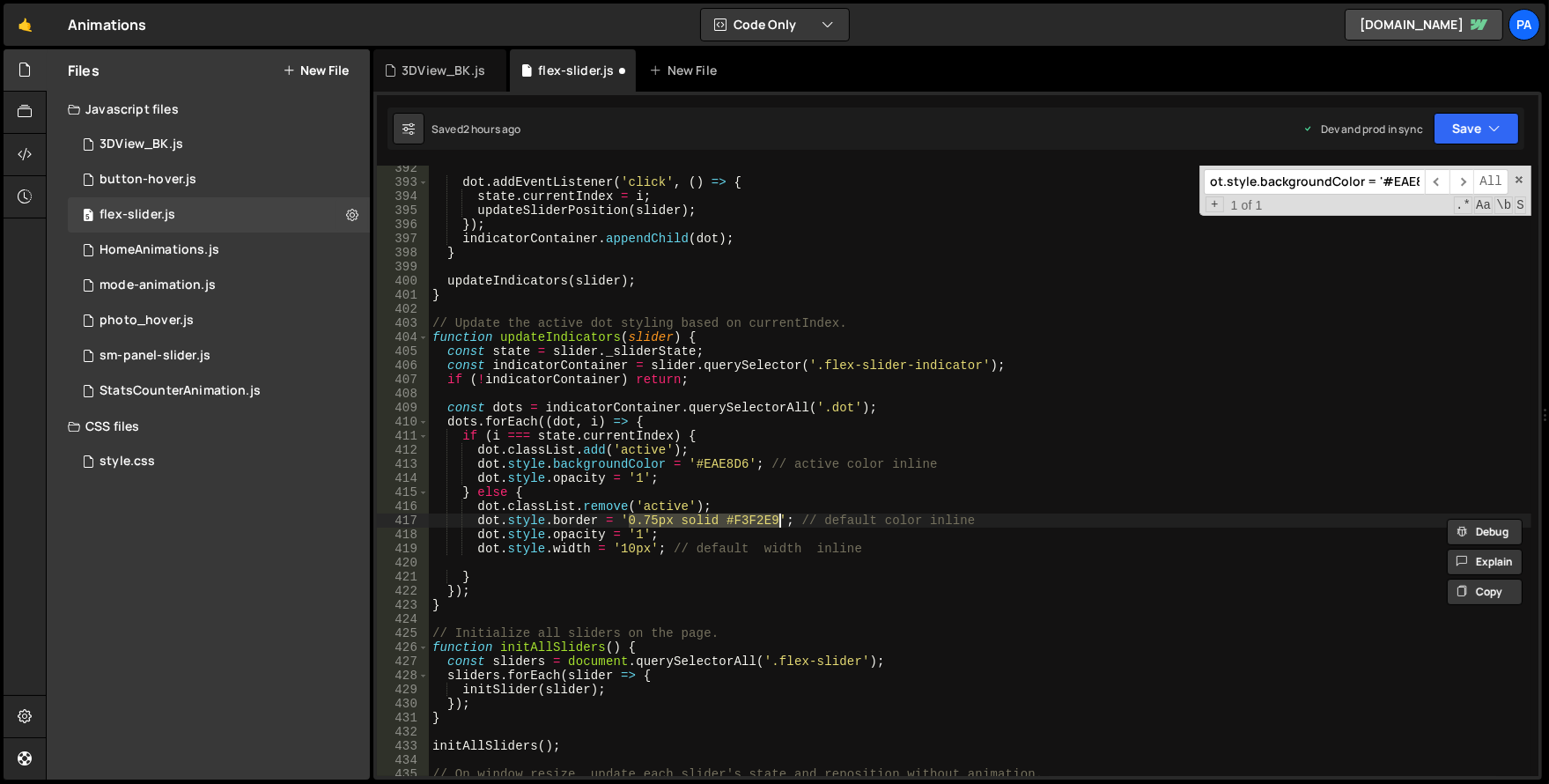
paste textarea "1px solid #525252"
click at [893, 546] on div "dot . addEventListener ( 'click' , ( ) => { state . currentIndex = i ; updateSl…" at bounding box center [980, 480] width 1103 height 638
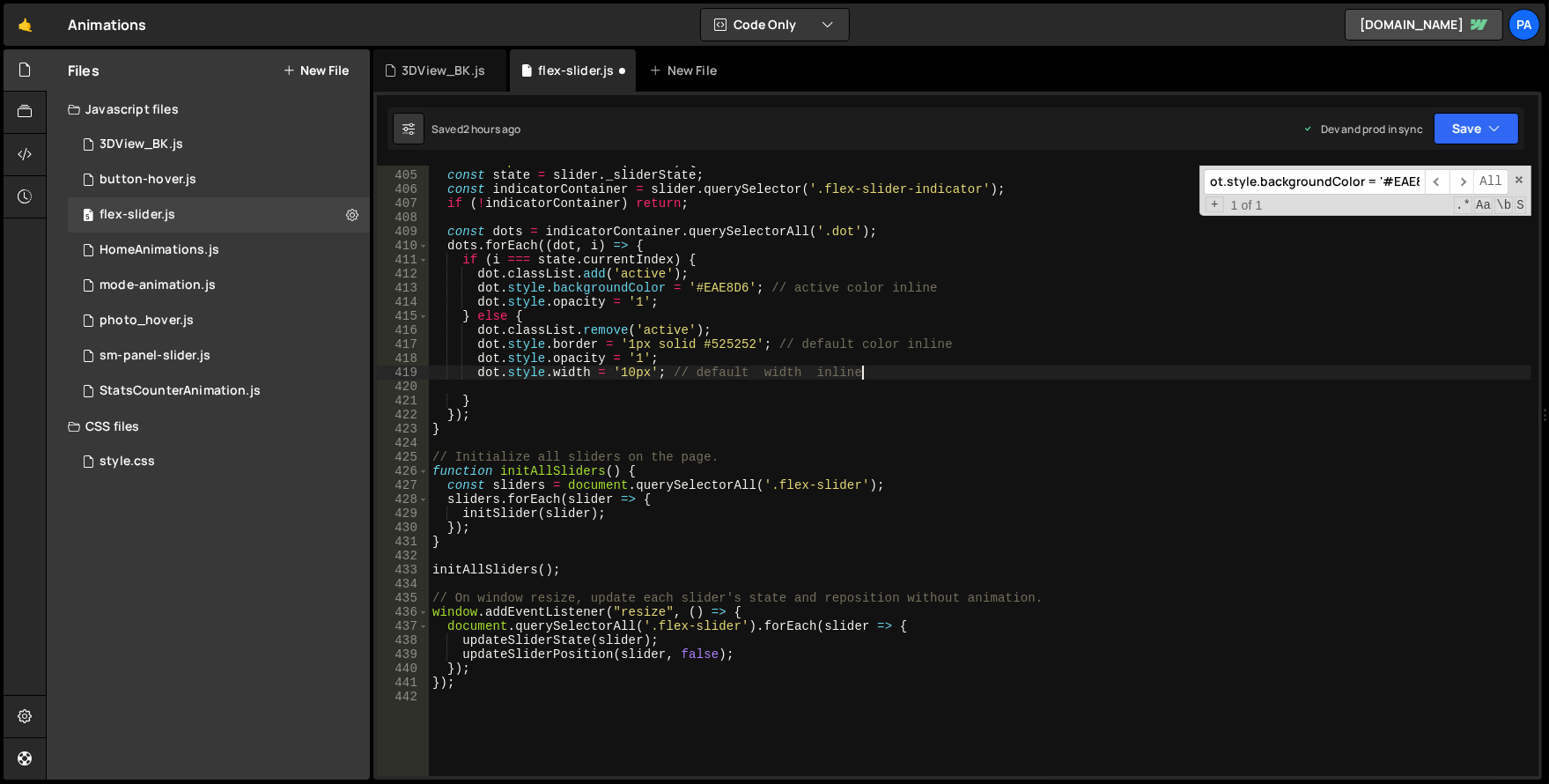
scroll to position [5527, 0]
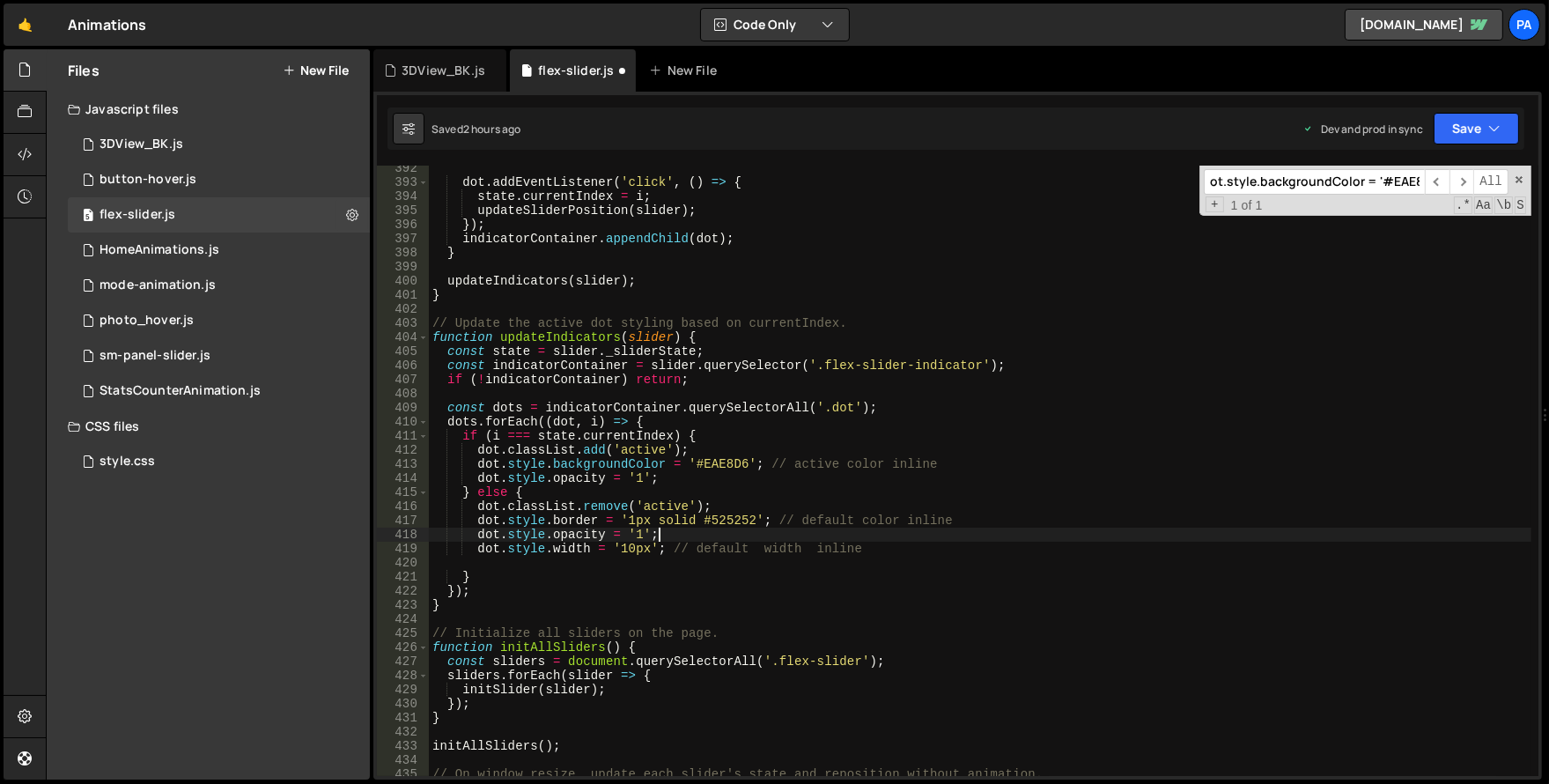
click at [740, 534] on div "dot . addEventListener ( 'click' , ( ) => { state . currentIndex = i ; updateSl…" at bounding box center [980, 480] width 1103 height 638
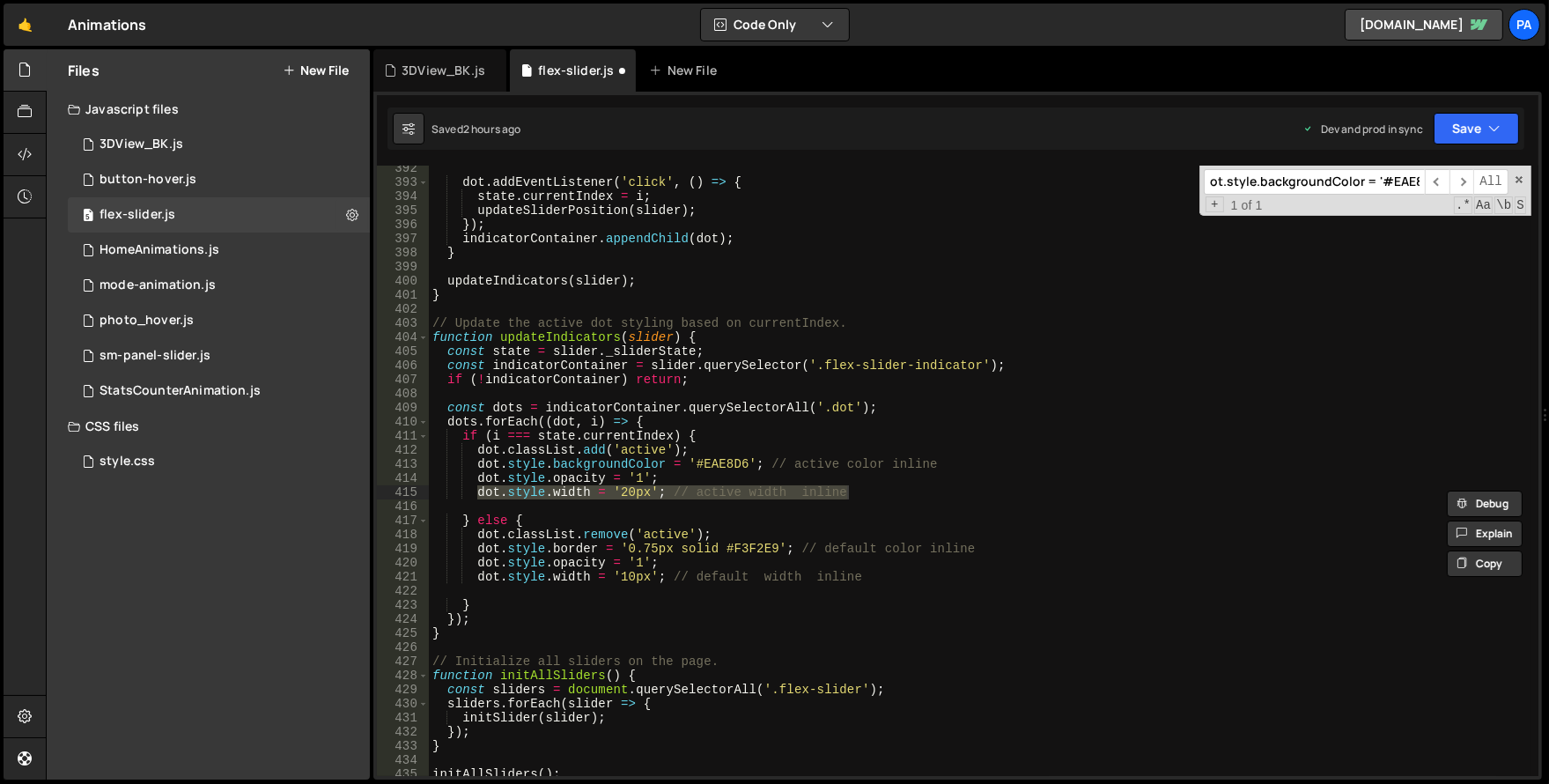
click at [617, 492] on div "dot . addEventListener ( 'click' , ( ) => { state . currentIndex = i ; updateSl…" at bounding box center [980, 471] width 1103 height 610
click at [617, 492] on div "dot . addEventListener ( 'click' , ( ) => { state . currentIndex = i ; updateSl…" at bounding box center [980, 480] width 1103 height 638
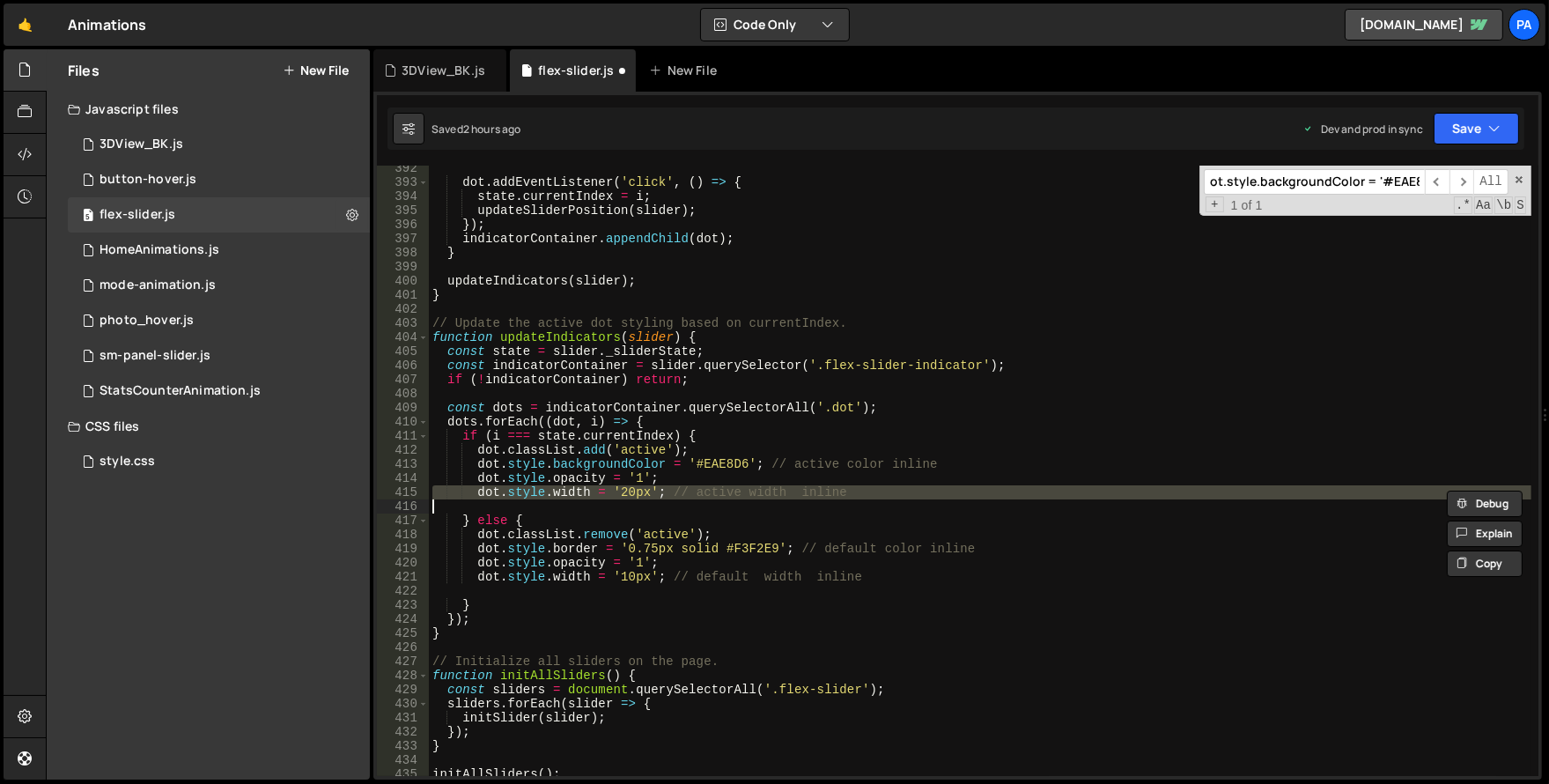
click at [613, 488] on div "dot . addEventListener ( 'click' , ( ) => { state . currentIndex = i ; updateSl…" at bounding box center [980, 471] width 1103 height 610
type textarea "dot.style.width = '20px'; // active width inline"
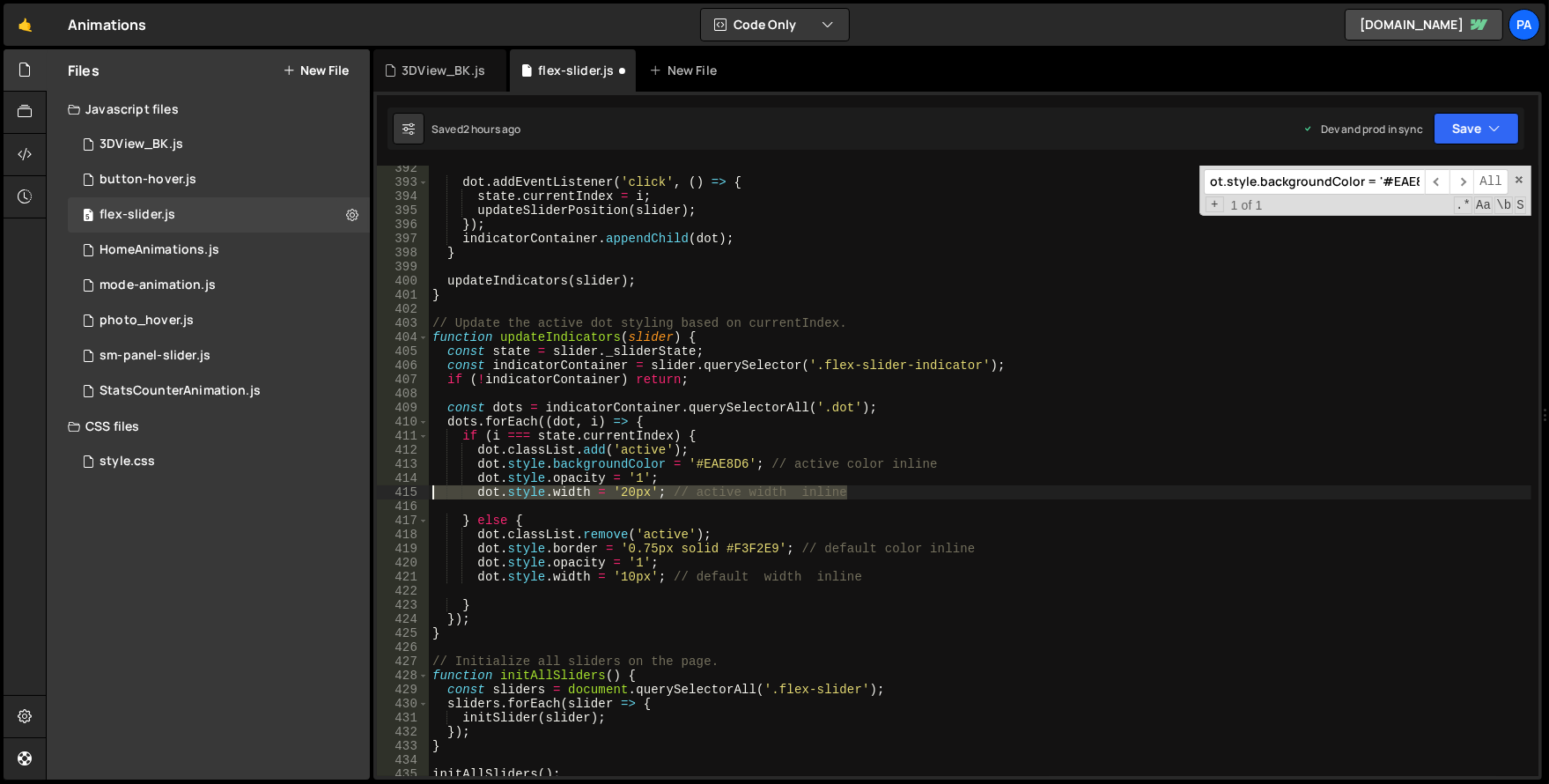
drag, startPoint x: 902, startPoint y: 494, endPoint x: 425, endPoint y: 492, distance: 477.0
click at [425, 492] on div "dot.style.width = '20px'; // active width inline 392 393 394 395 396 397 398 39…" at bounding box center [957, 471] width 1162 height 610
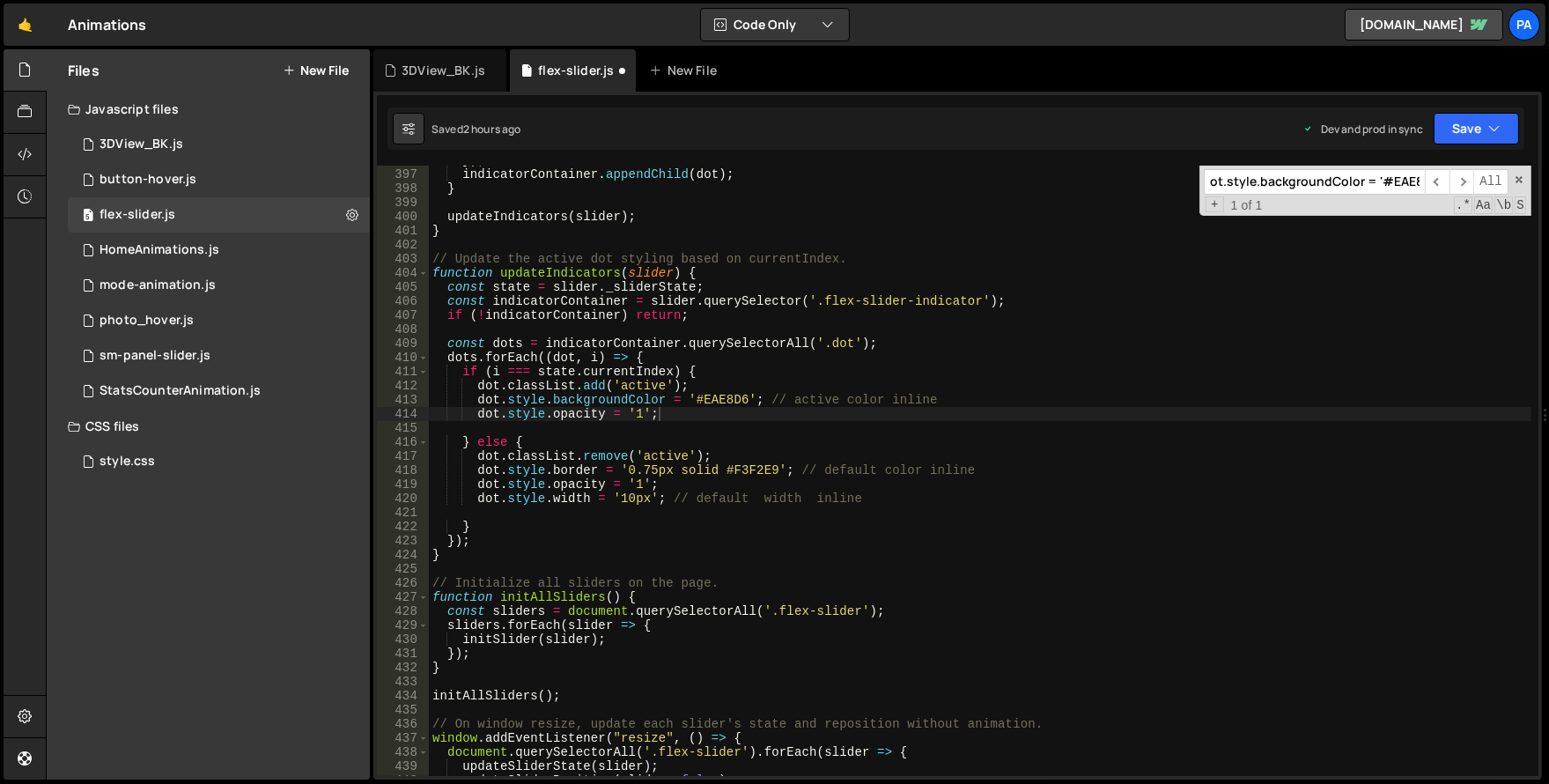
scroll to position [5590, 0]
click at [732, 281] on div "}) ; indicatorContainer . appendChild ( dot ) ; } updateIndicators ( slider ) ;…" at bounding box center [980, 472] width 1103 height 638
click at [722, 274] on div "}) ; indicatorContainer . appendChild ( dot ) ; } updateIndicators ( slider ) ;…" at bounding box center [980, 472] width 1103 height 638
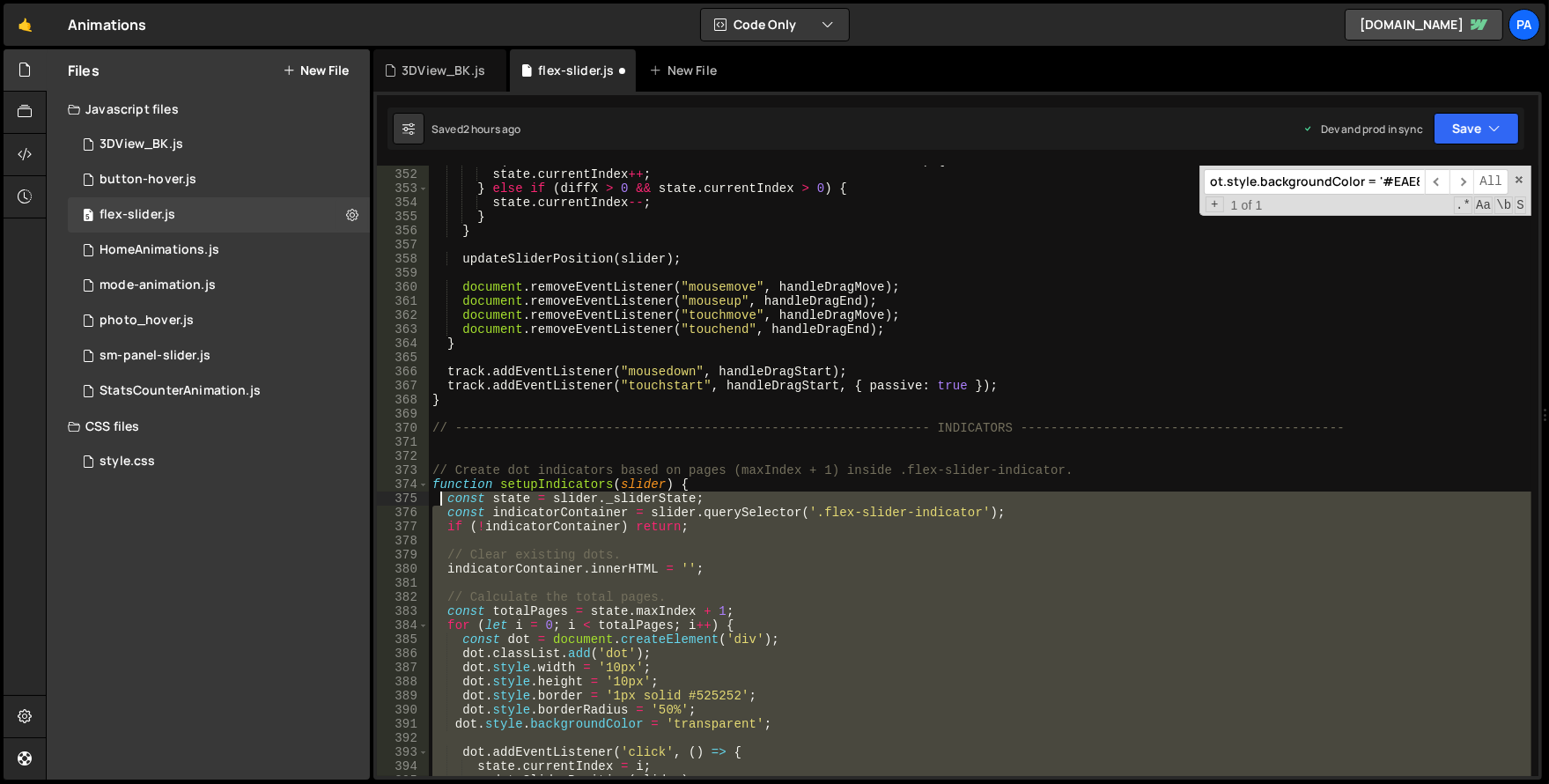
scroll to position [4956, 0]
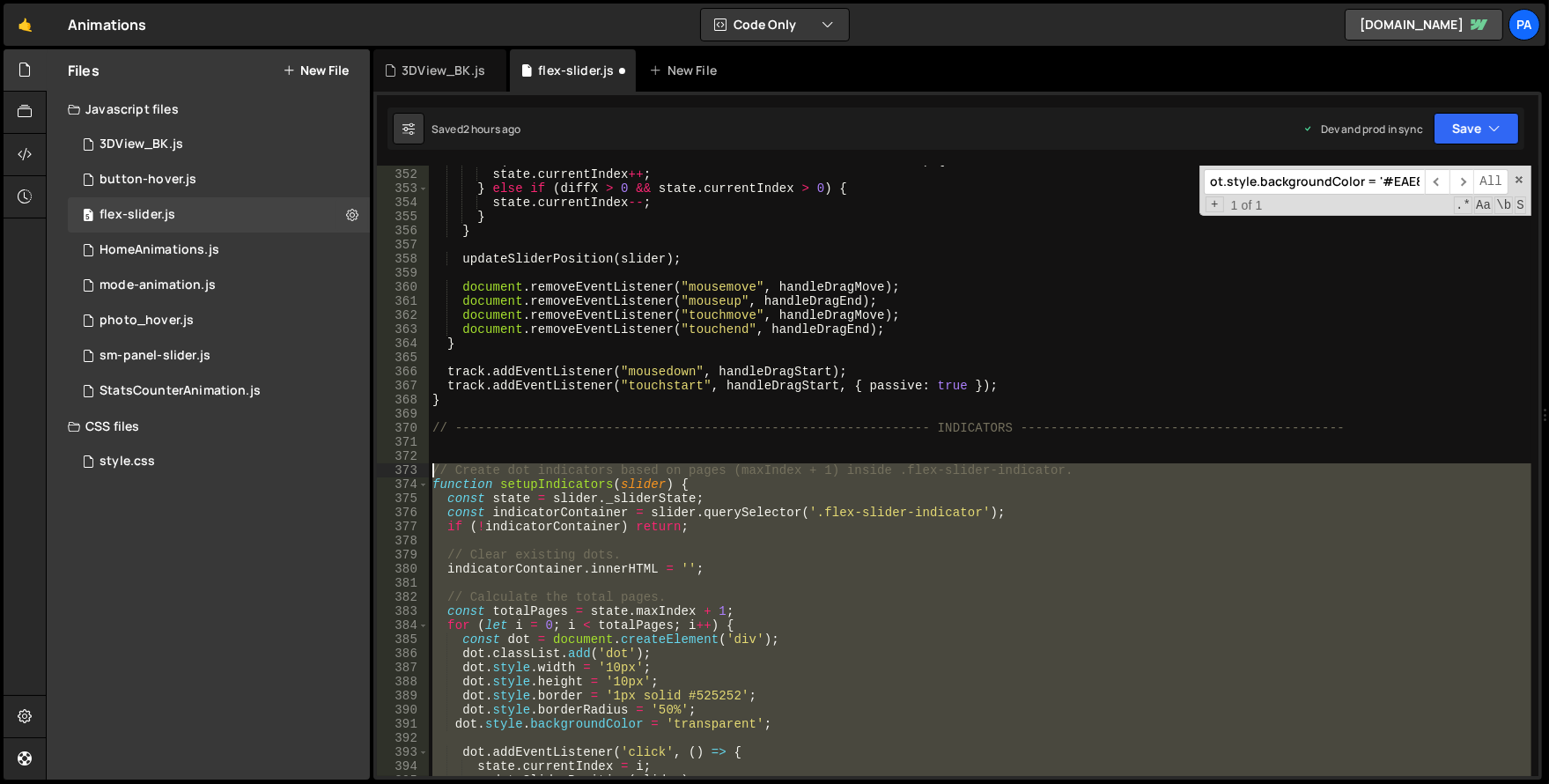
drag, startPoint x: 450, startPoint y: 564, endPoint x: 424, endPoint y: 466, distance: 101.4
click at [424, 466] on div "function updateIndicators(slider) { 351 352 353 354 355 356 357 358 359 360 361…" at bounding box center [957, 471] width 1162 height 610
click at [929, 521] on div "if ( diffX < 0 && state . currentIndex < state . totalSlides - 1 ) { state . cu…" at bounding box center [980, 471] width 1103 height 610
type textarea "if (!indicatorContainer) return;"
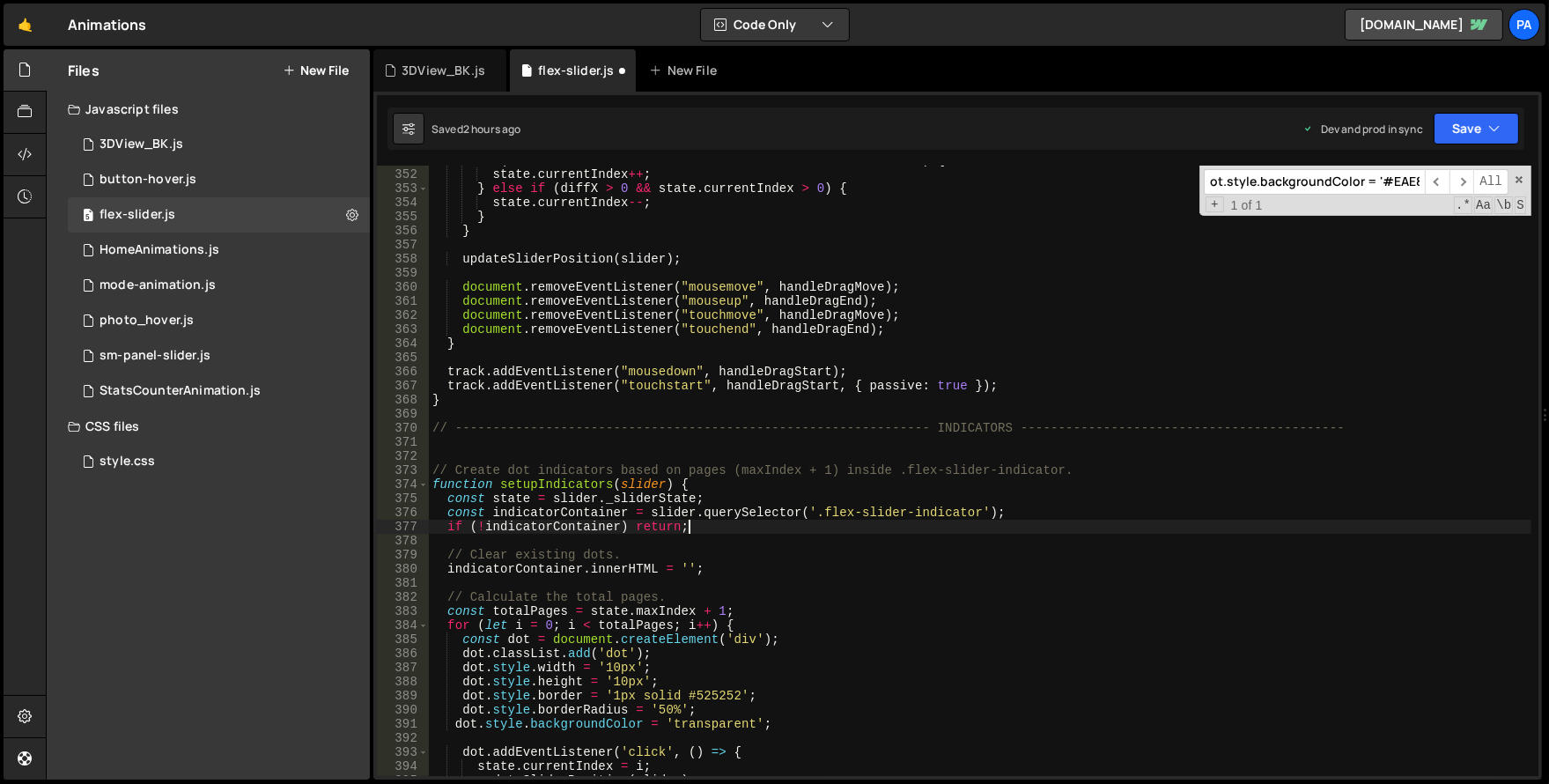
scroll to position [0, 15]
paste input "setupIndicators"
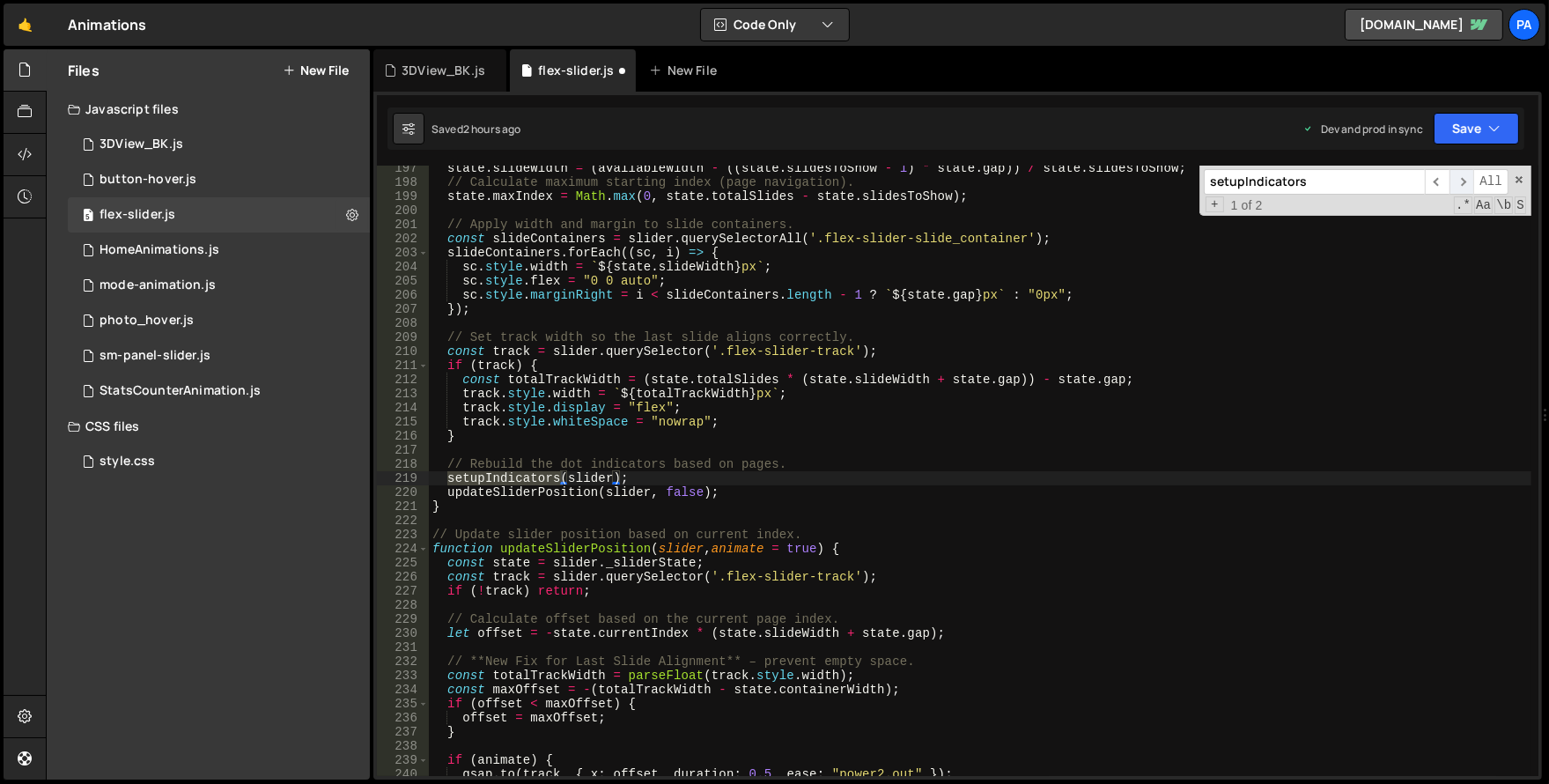
type input "setupIndicators"
click at [1471, 175] on span "​" at bounding box center [1461, 182] width 25 height 26
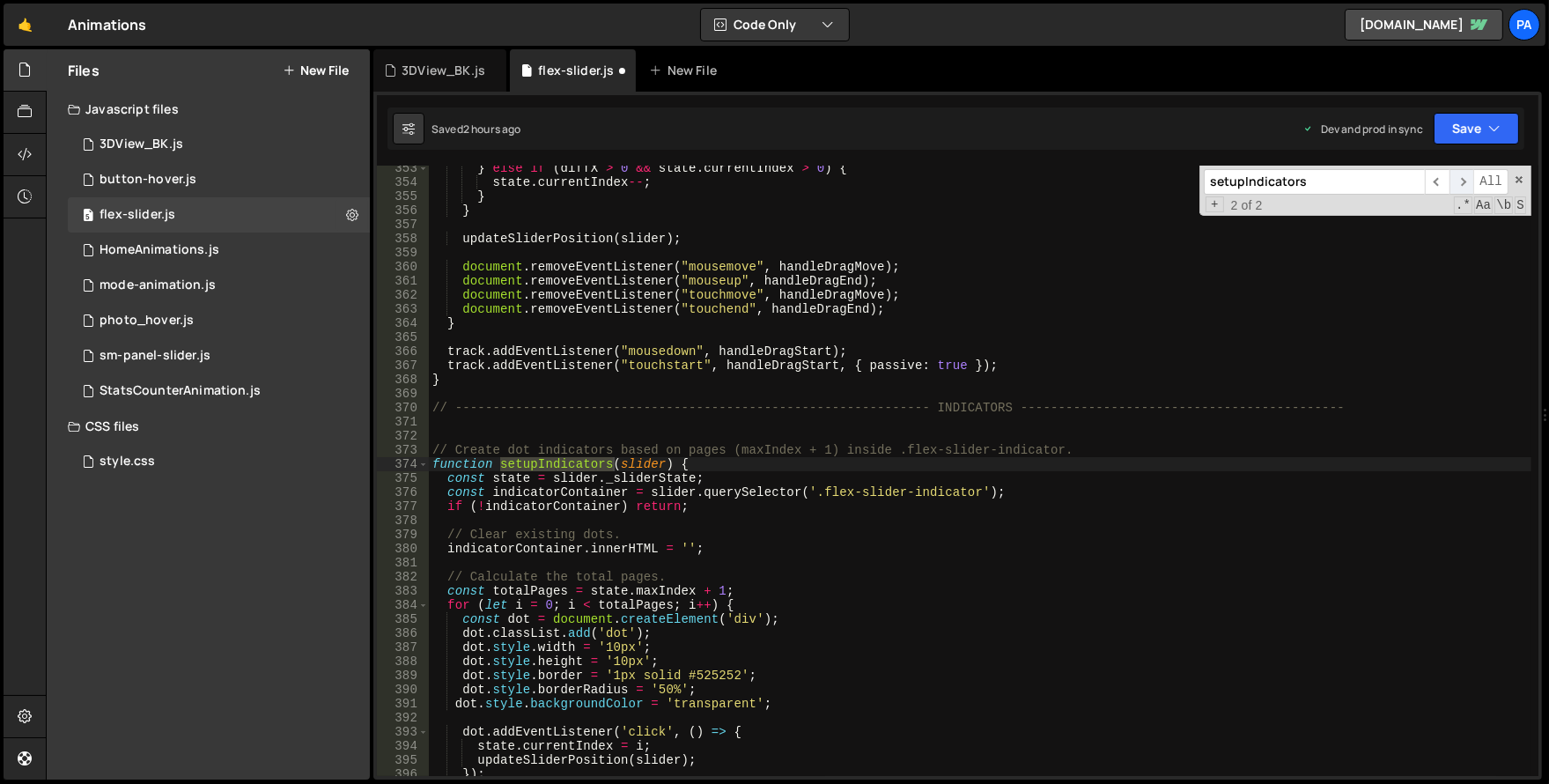
scroll to position [4978, 0]
type textarea "function setupIndicators(slider) {"
click at [988, 468] on div "} else if ( diffX > 0 && state . currentIndex > 0 ) { state . currentIndex -- ;…" at bounding box center [980, 480] width 1103 height 638
paste input "update"
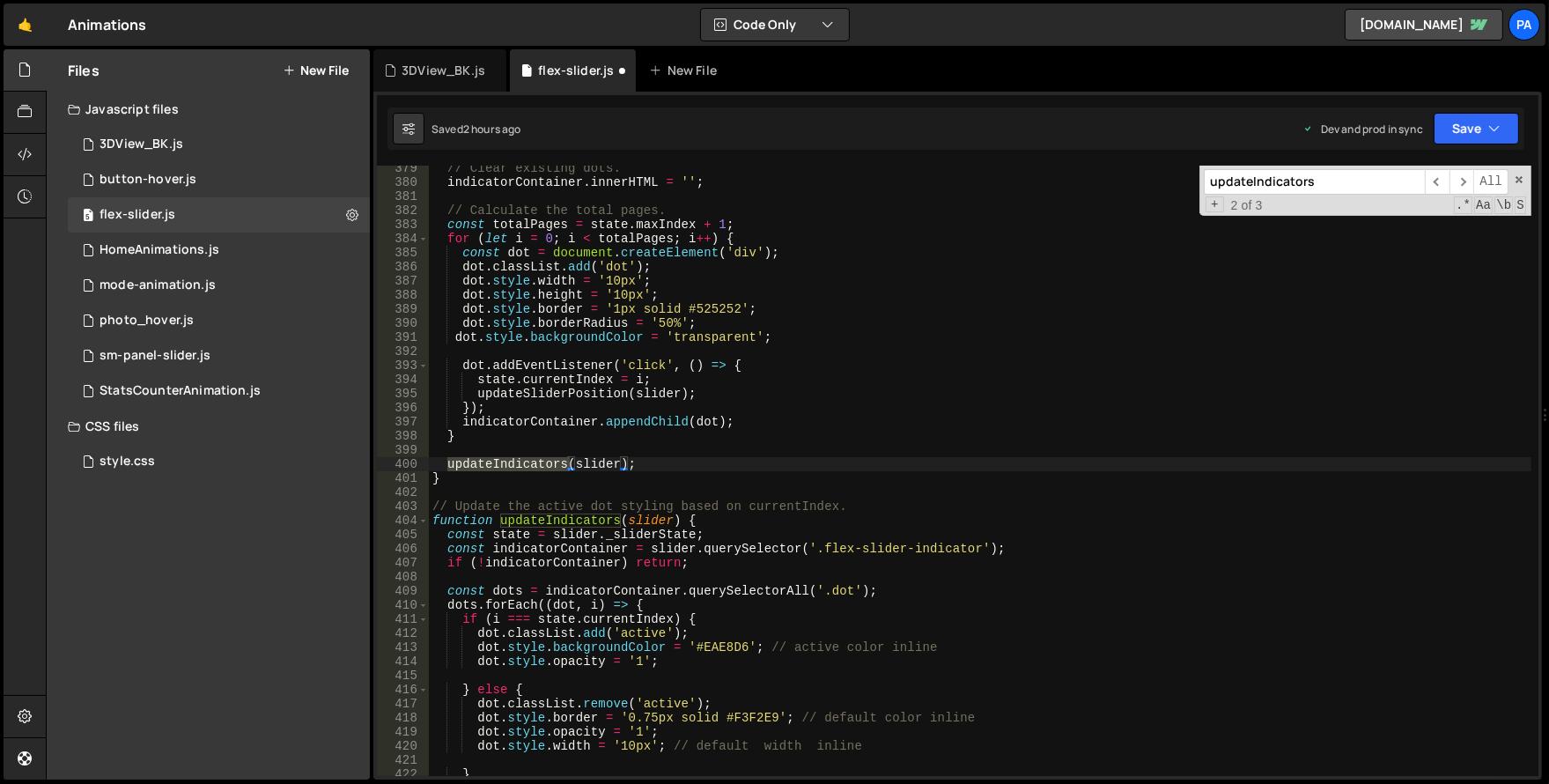
scroll to position [5379, 0]
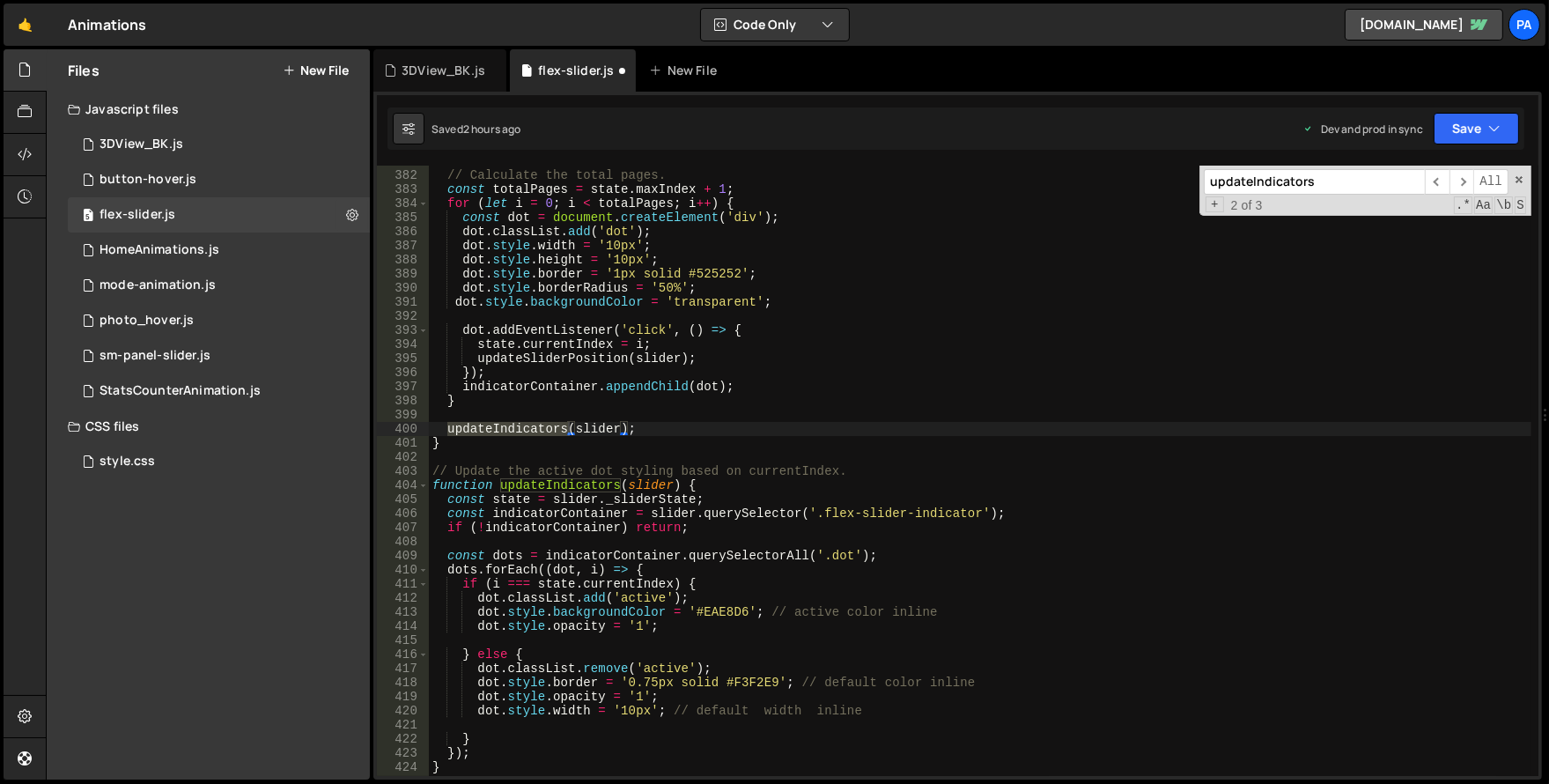
type input "updateIndicators"
click at [714, 486] on div "// Calculate the total pages. const totalPages = state . maxIndex + 1 ; for ( l…" at bounding box center [980, 473] width 1103 height 638
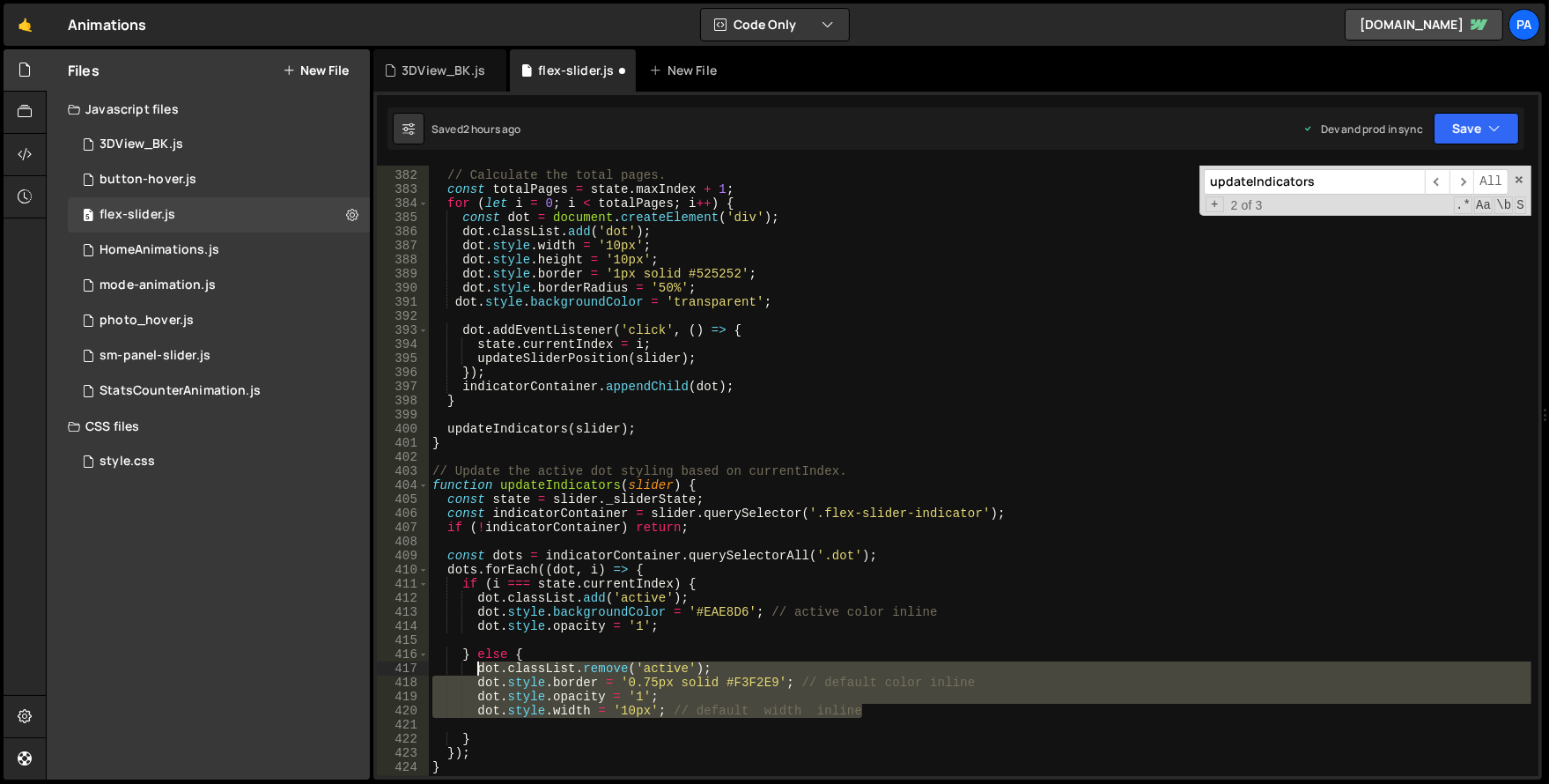
drag, startPoint x: 894, startPoint y: 708, endPoint x: 478, endPoint y: 668, distance: 417.9
click at [478, 668] on div "// Calculate the total pages. const totalPages = state . maxIndex + 1 ; for ( l…" at bounding box center [980, 473] width 1103 height 638
paste textarea "dot.style.width = '10px';"
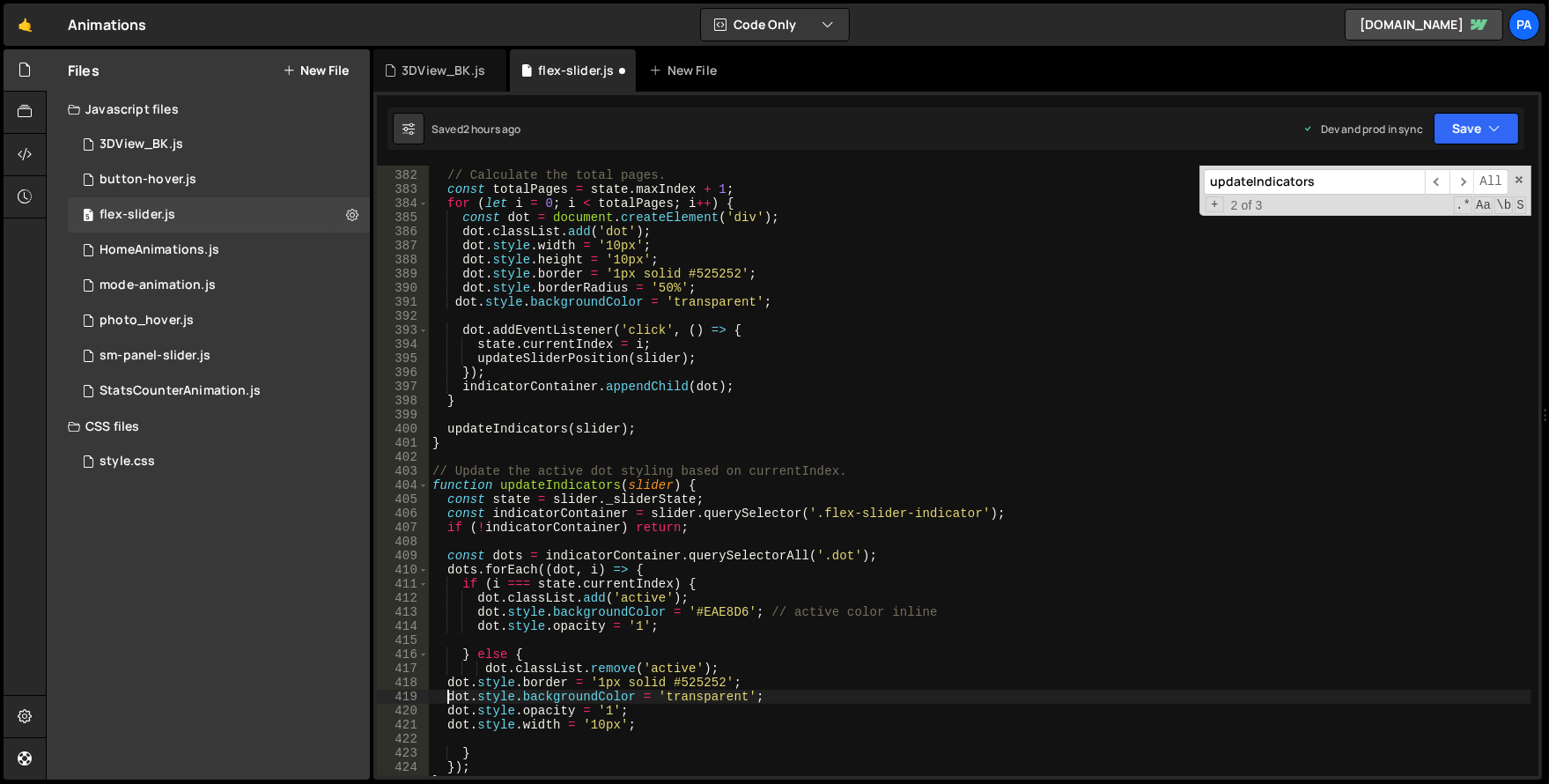
click at [450, 689] on div "// Calculate the total pages. const totalPages = state . maxIndex + 1 ; for ( l…" at bounding box center [980, 473] width 1103 height 638
click at [448, 682] on div "// Calculate the total pages. const totalPages = state . maxIndex + 1 ; for ( l…" at bounding box center [980, 473] width 1103 height 638
click at [448, 696] on div "// Calculate the total pages. const totalPages = state . maxIndex + 1 ; for ( l…" at bounding box center [980, 473] width 1103 height 638
click at [462, 686] on div "// Calculate the total pages. const totalPages = state . maxIndex + 1 ; for ( l…" at bounding box center [980, 473] width 1103 height 638
click at [447, 710] on div "// Calculate the total pages. const totalPages = state . maxIndex + 1 ; for ( l…" at bounding box center [980, 473] width 1103 height 638
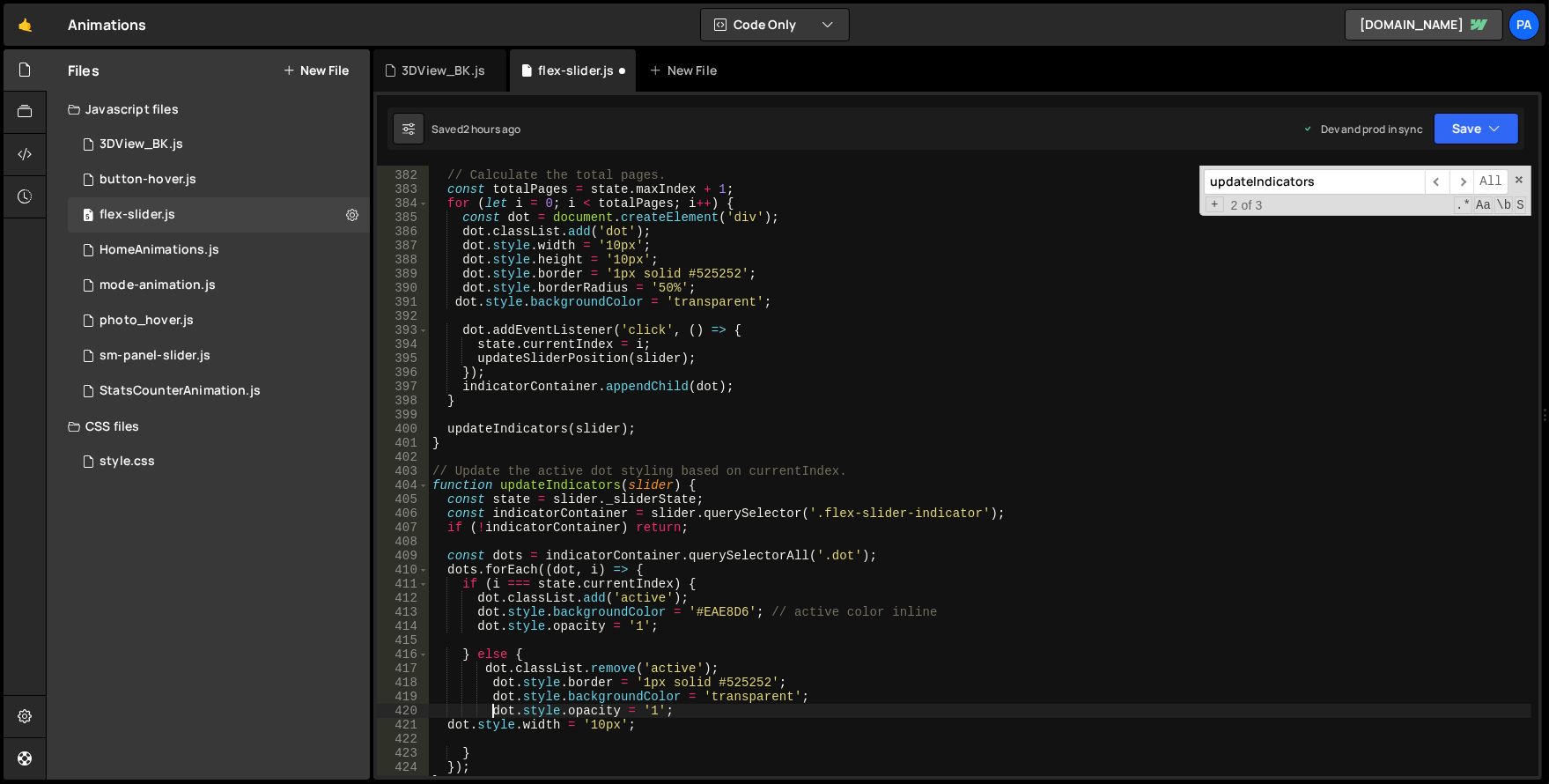
click at [447, 725] on div "// Calculate the total pages. const totalPages = state . maxIndex + 1 ; for ( l…" at bounding box center [980, 473] width 1103 height 638
click at [479, 672] on div "// Calculate the total pages. const totalPages = state . maxIndex + 1 ; for ( l…" at bounding box center [980, 473] width 1103 height 638
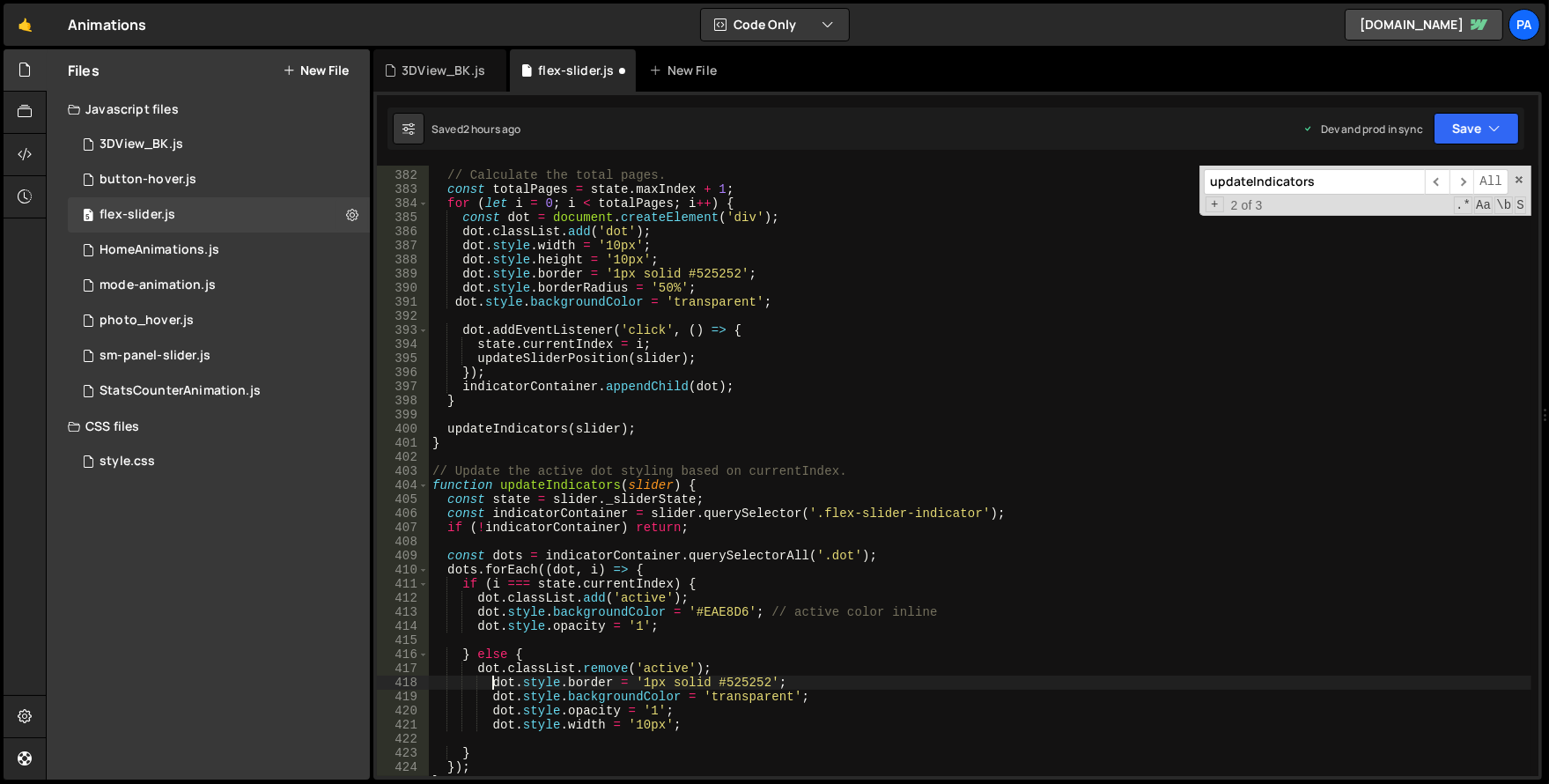
click at [494, 684] on div "// Calculate the total pages. const totalPages = state . maxIndex + 1 ; for ( l…" at bounding box center [980, 473] width 1103 height 638
click at [494, 697] on div "// Calculate the total pages. const totalPages = state . maxIndex + 1 ; for ( l…" at bounding box center [980, 473] width 1103 height 638
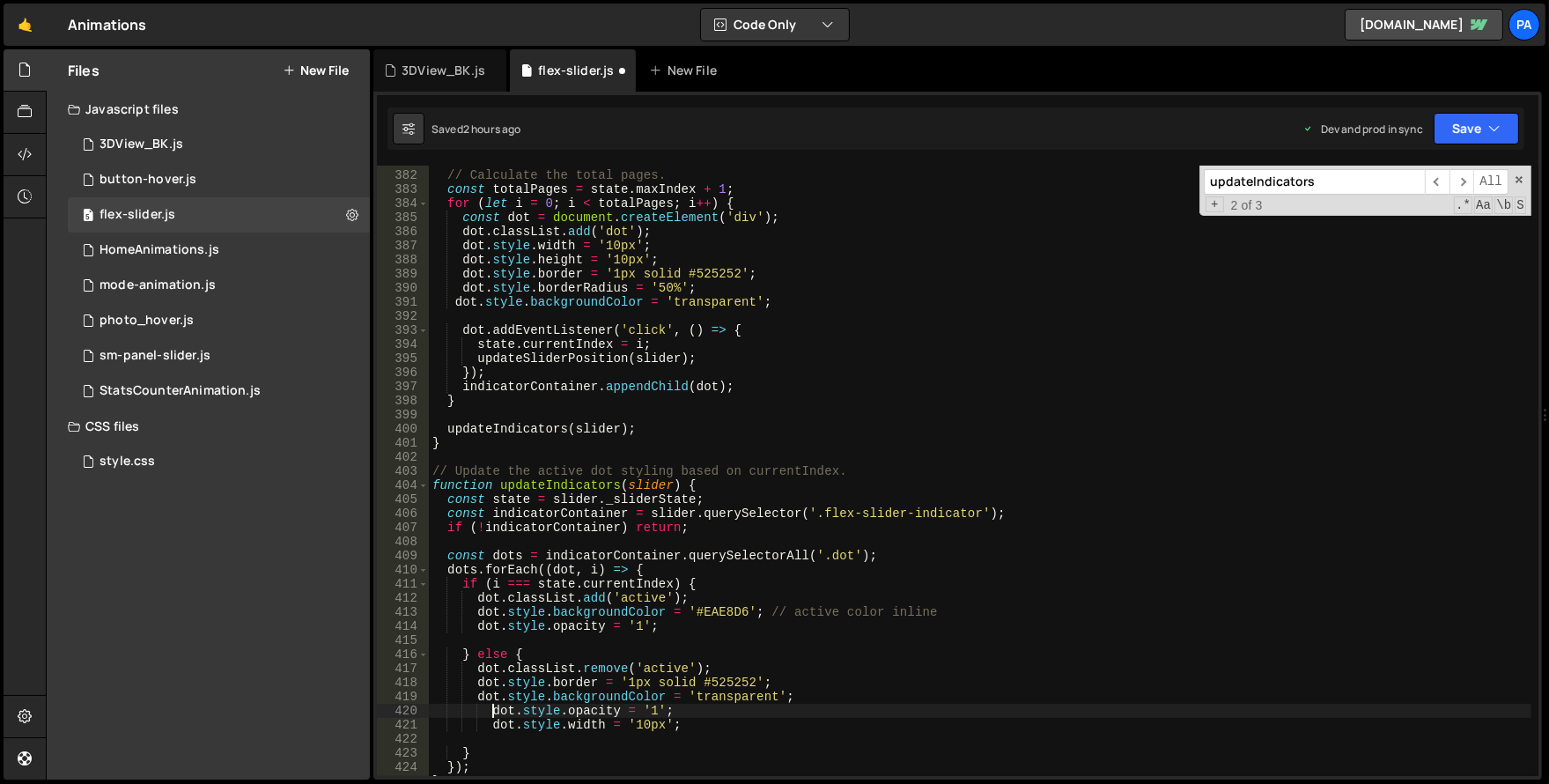
click at [491, 714] on div "// Calculate the total pages. const totalPages = state . maxIndex + 1 ; for ( l…" at bounding box center [980, 473] width 1103 height 638
click at [493, 727] on div "// Calculate the total pages. const totalPages = state . maxIndex + 1 ; for ( l…" at bounding box center [980, 473] width 1103 height 638
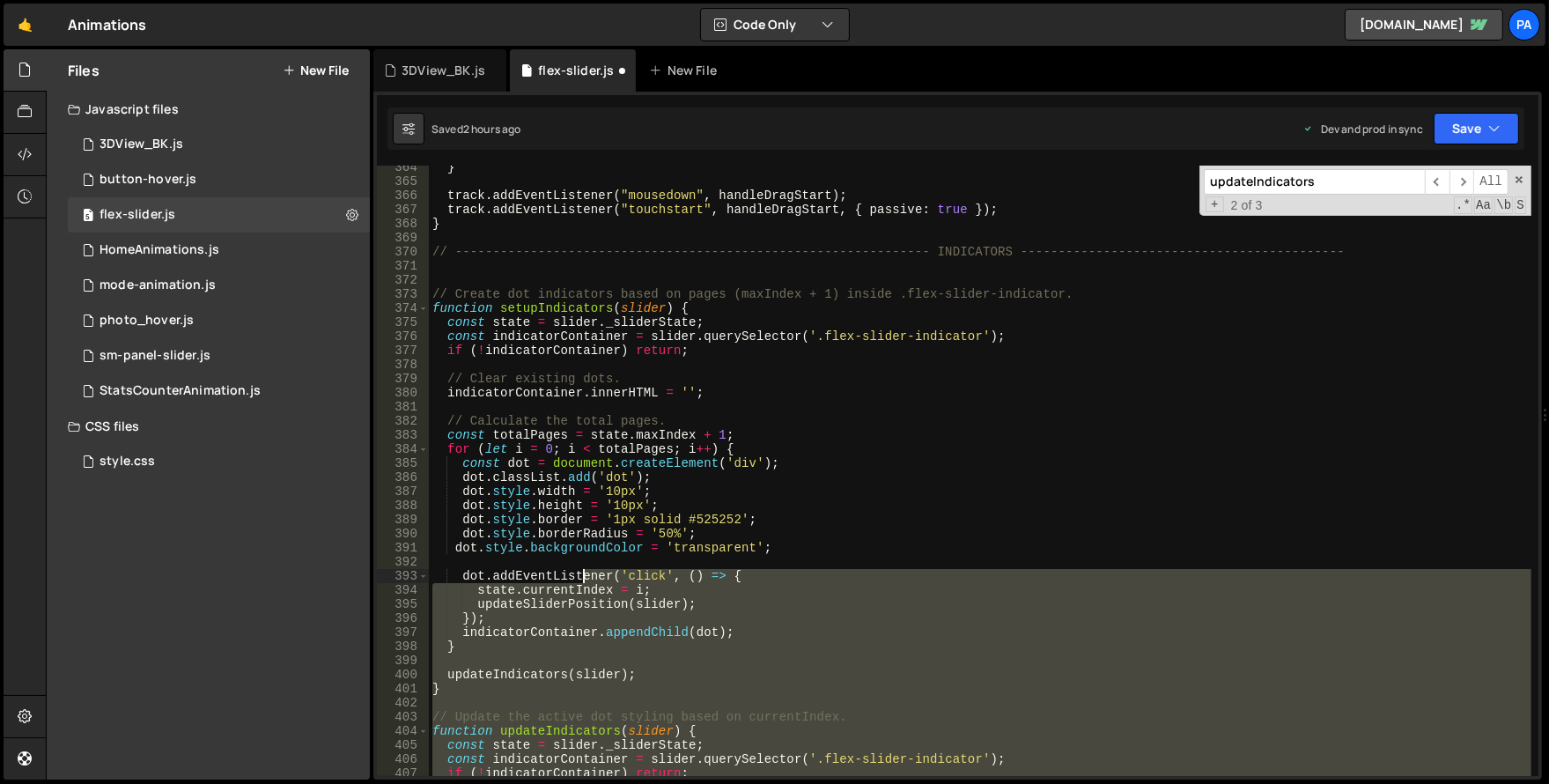
scroll to position [4991, 0]
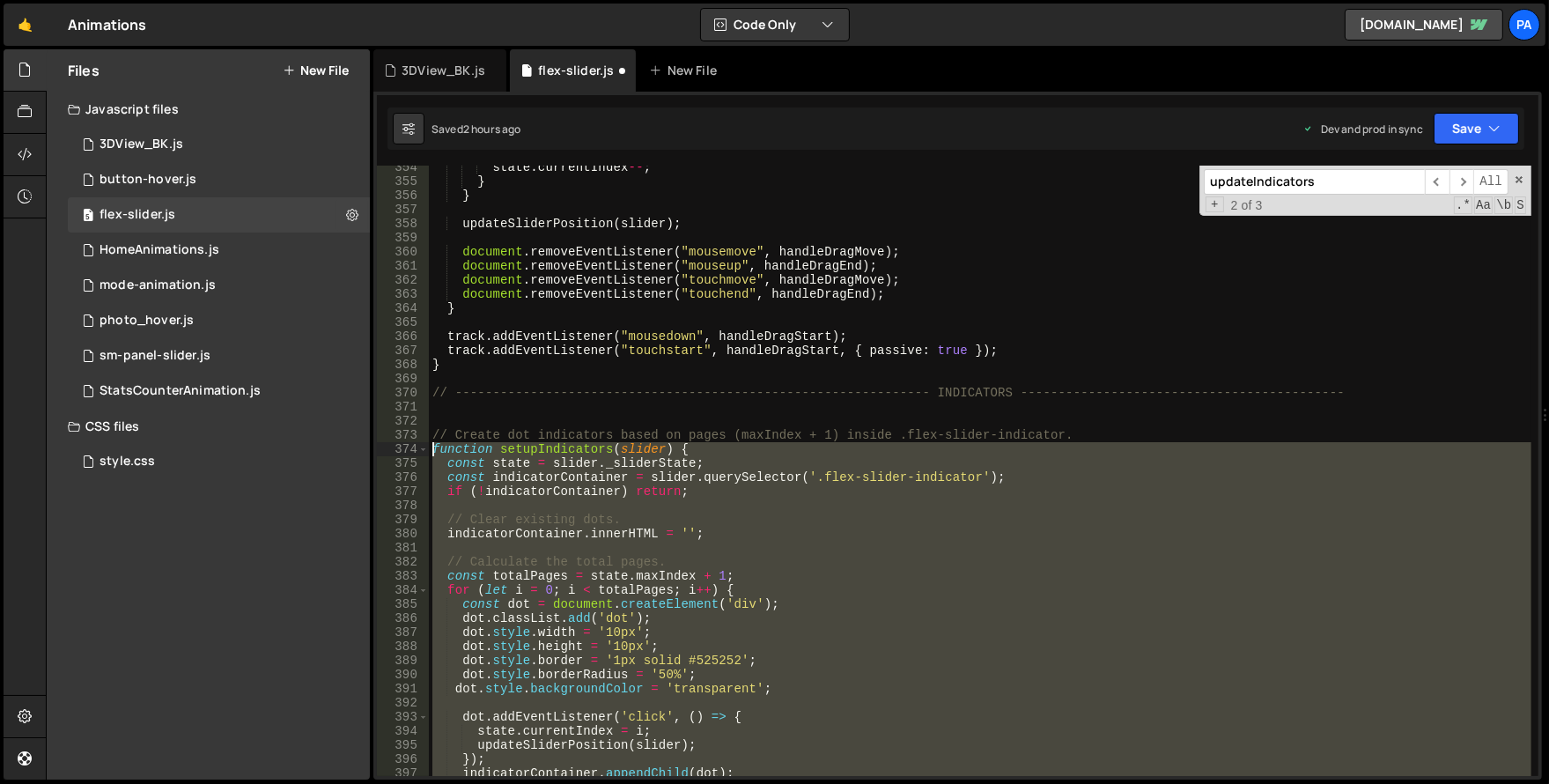
drag, startPoint x: 448, startPoint y: 679, endPoint x: 422, endPoint y: 438, distance: 242.4
click at [422, 438] on div "dot.style.width = '10px'; 354 355 356 357 358 359 360 361 362 363 364 365 366 3…" at bounding box center [957, 471] width 1162 height 610
type textarea "// Create dot indicators based on pages (maxIndex + 1) inside .flex-slider-indi…"
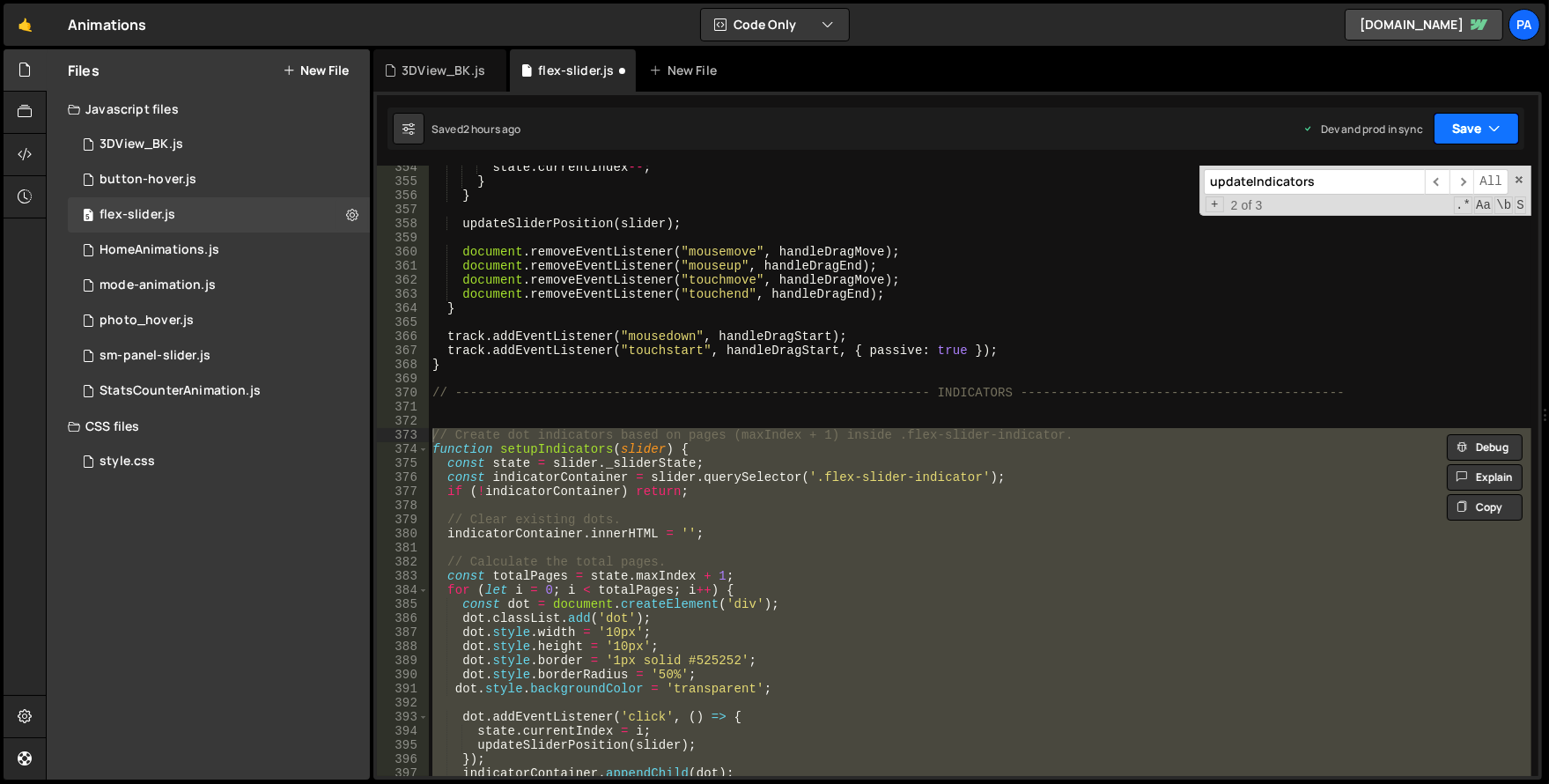
click at [1466, 131] on button "Save" at bounding box center [1476, 128] width 86 height 31
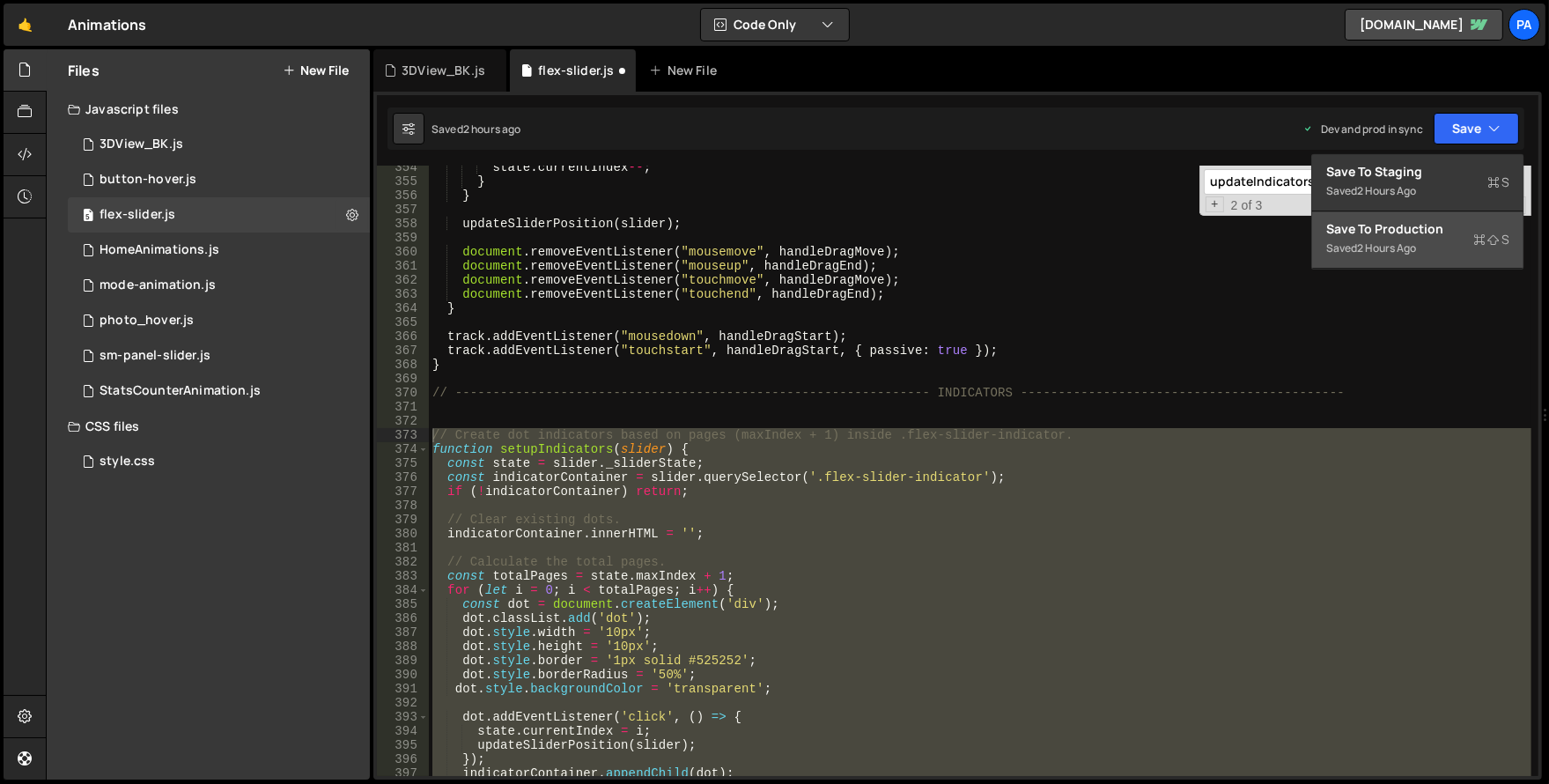
click at [1395, 223] on div "Save to Production S" at bounding box center [1417, 228] width 183 height 18
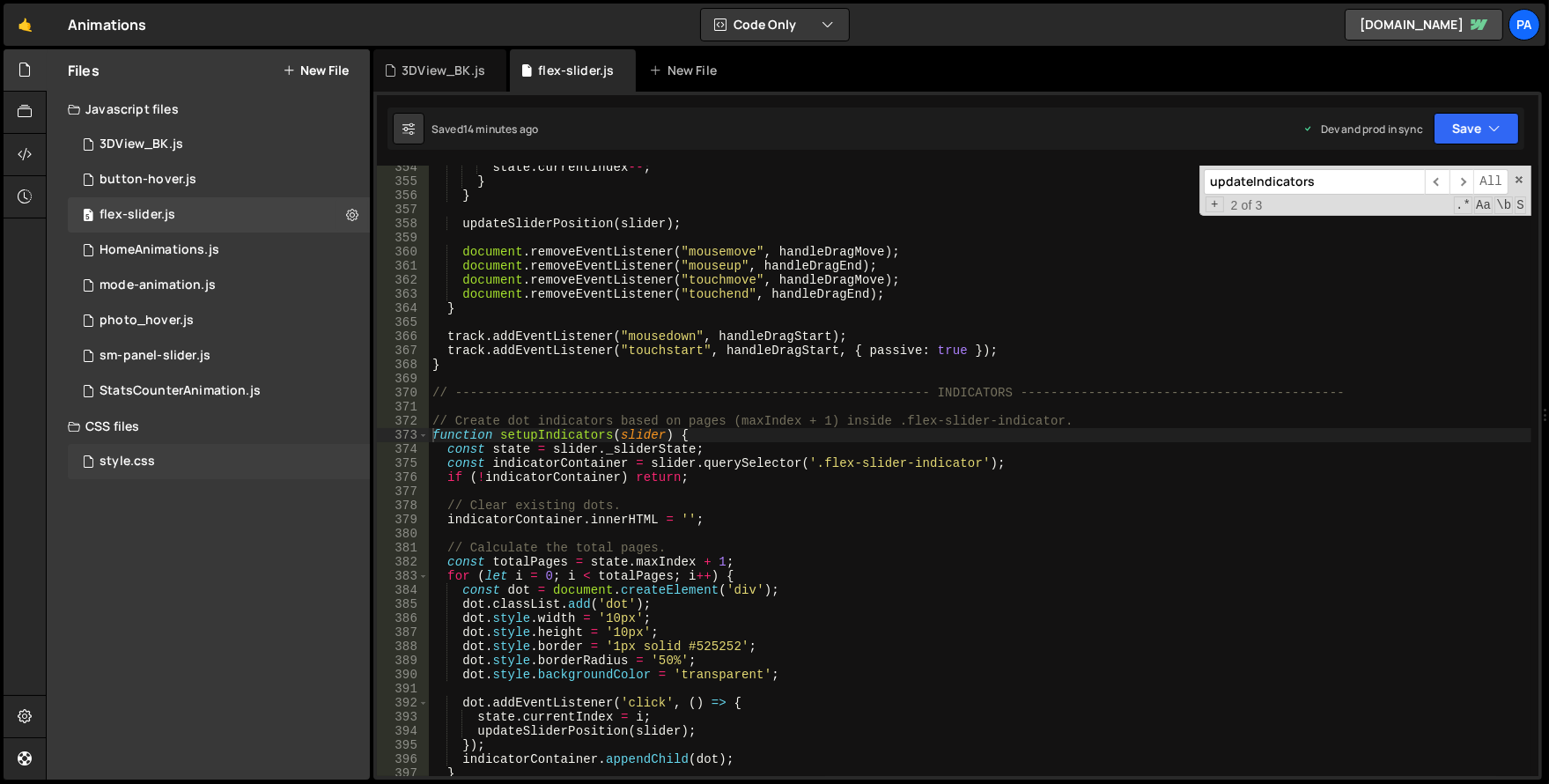
click at [148, 469] on div "style.css 0" at bounding box center [219, 462] width 302 height 35
